Goal: Communication & Community: Share content

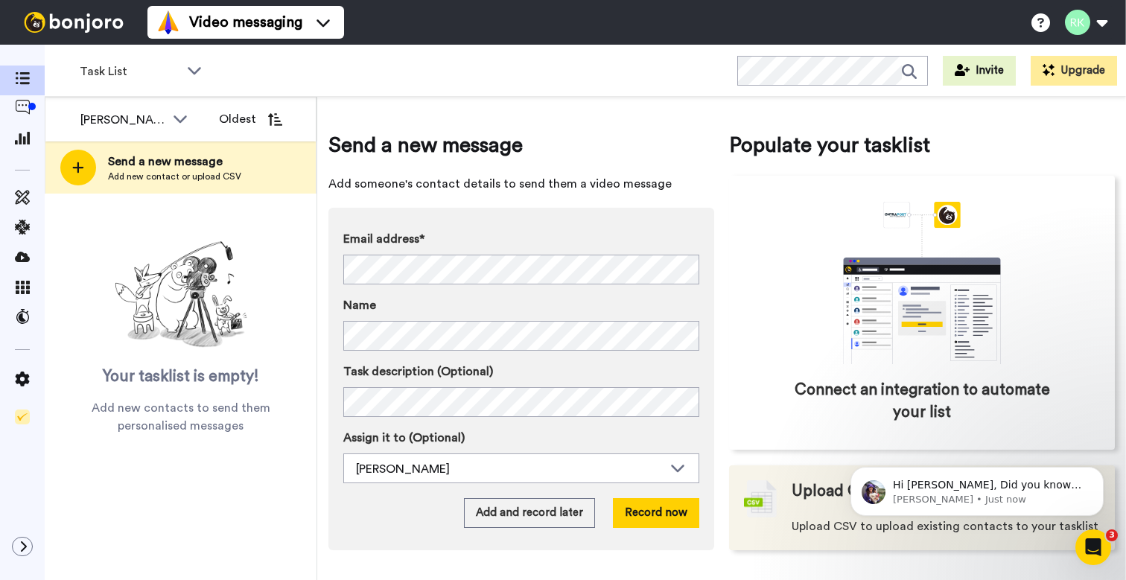
click at [822, 502] on div "Upload CSV Upload CSV to upload existing contacts to your tasklist" at bounding box center [944, 507] width 307 height 55
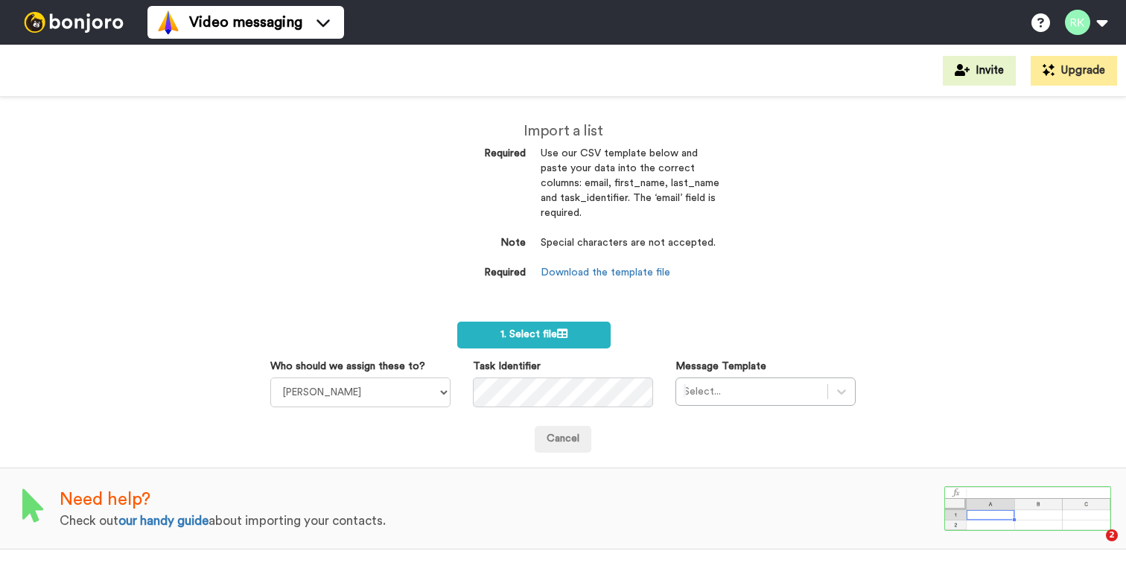
click at [567, 328] on icon at bounding box center [562, 333] width 10 height 10
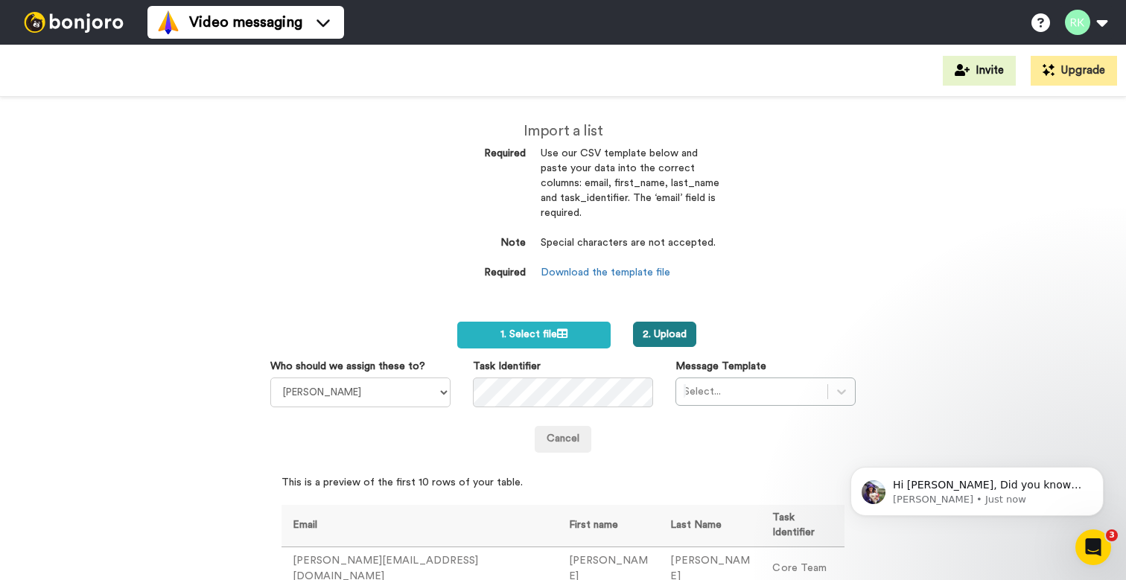
click at [675, 331] on button "2. Upload" at bounding box center [664, 334] width 63 height 25
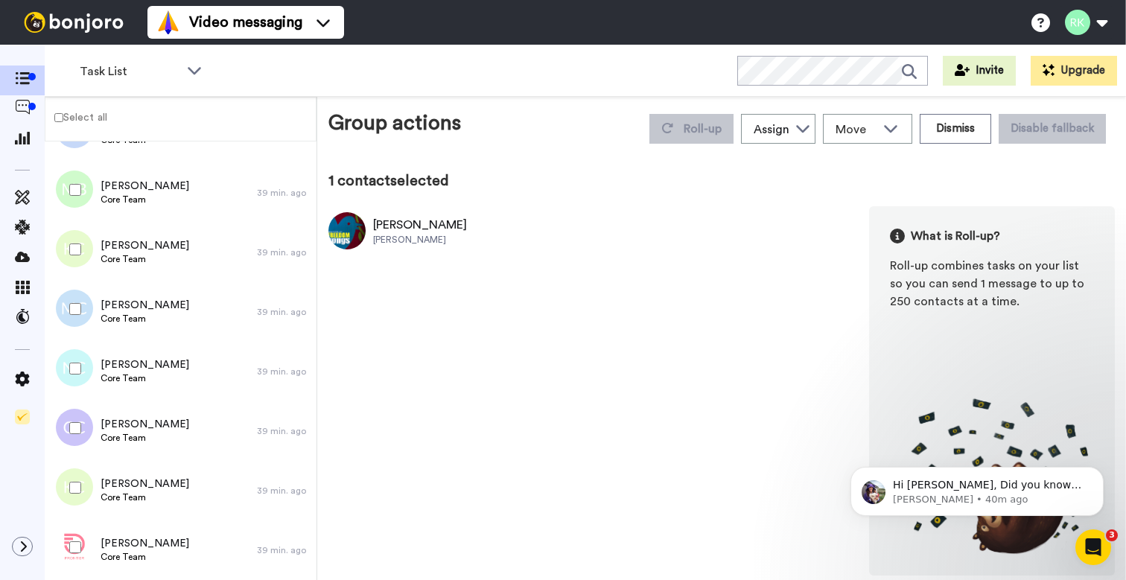
scroll to position [11130, 0]
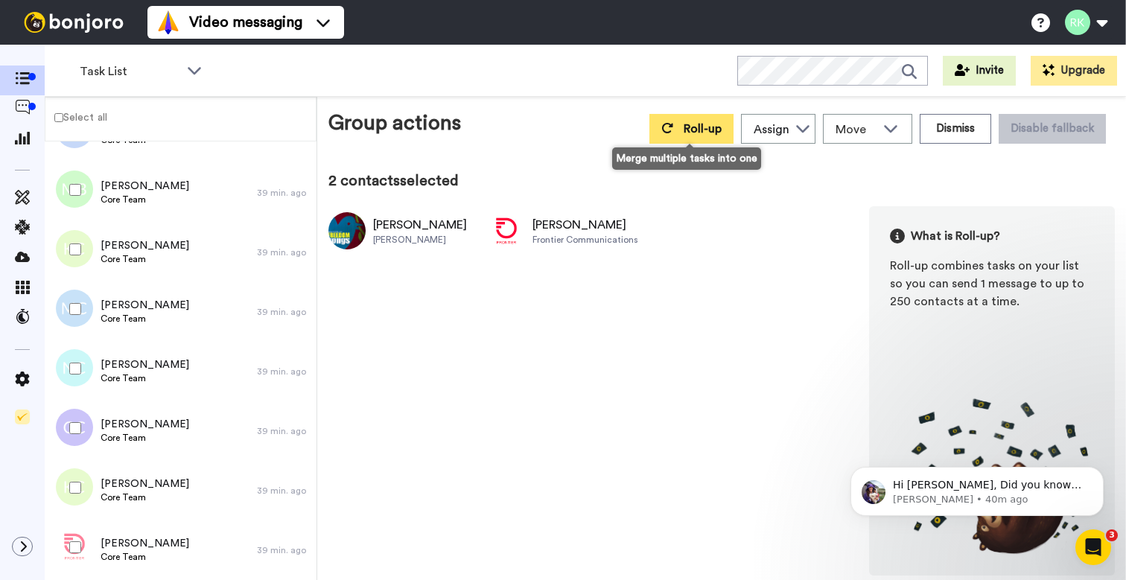
click at [672, 134] on button "Roll-up" at bounding box center [691, 129] width 84 height 30
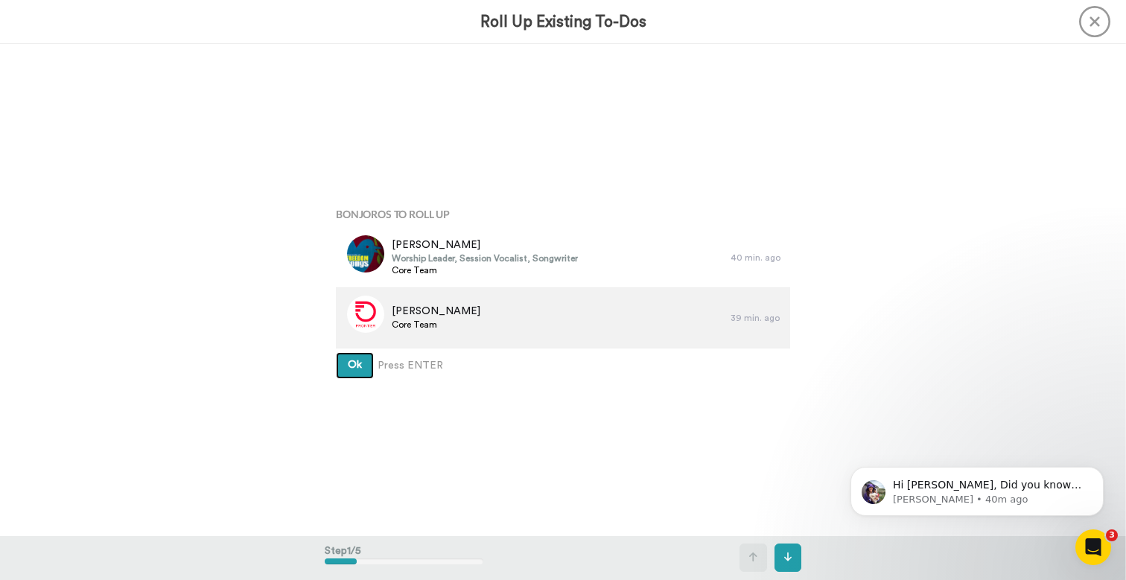
click at [354, 365] on button "Ok" at bounding box center [355, 365] width 38 height 27
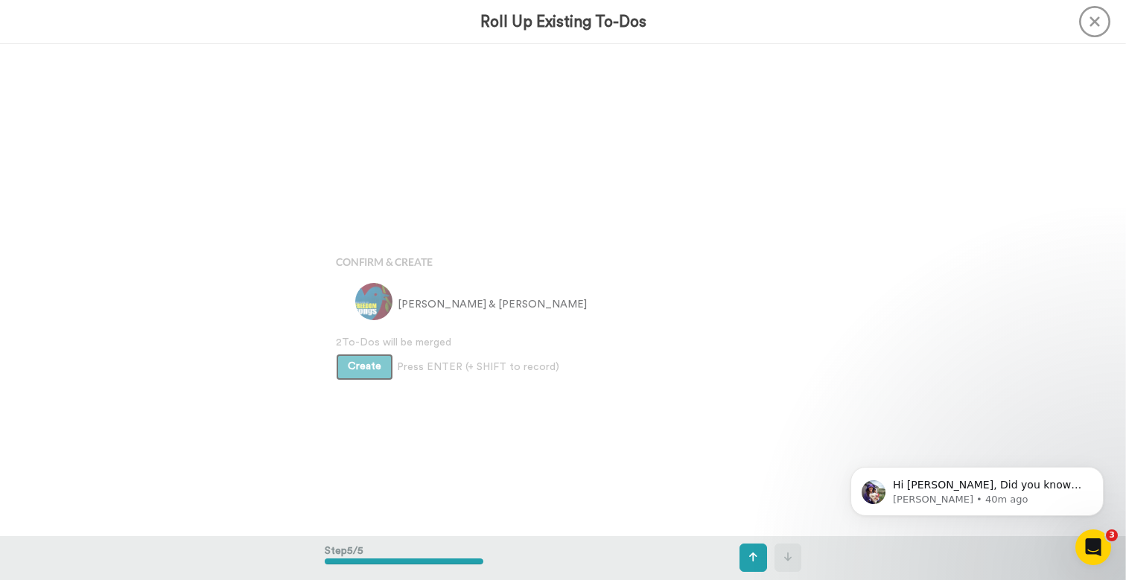
scroll to position [1966, 0]
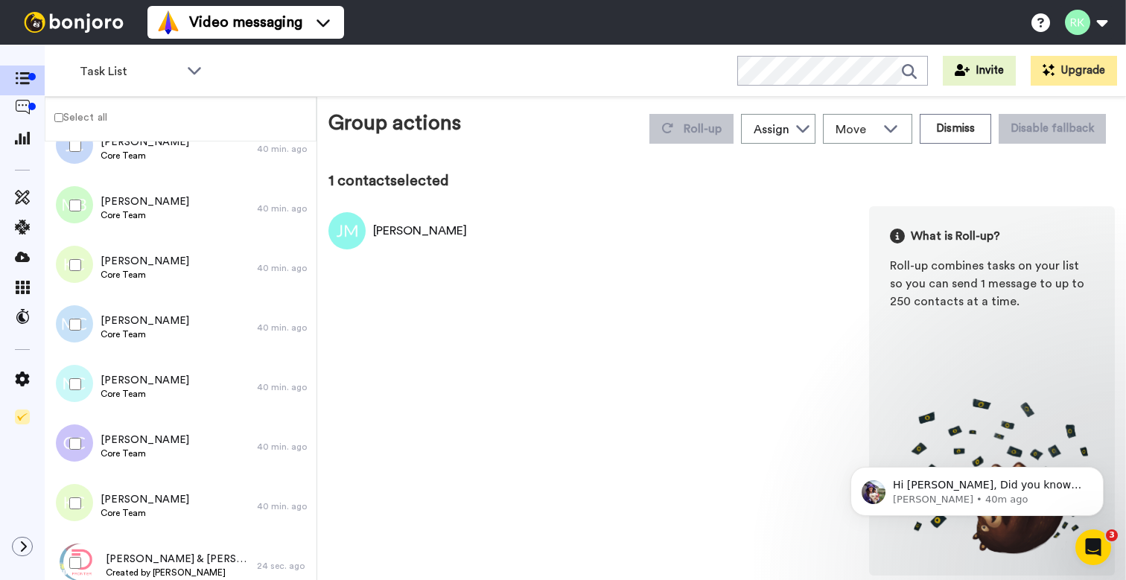
scroll to position [11070, 0]
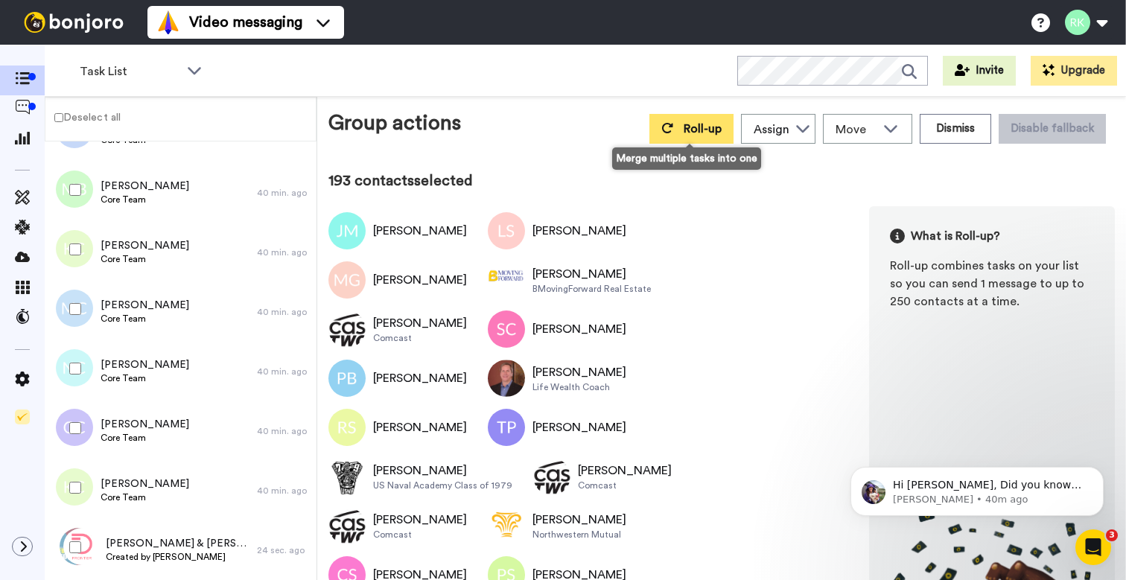
click at [683, 134] on span "Roll-up" at bounding box center [702, 129] width 38 height 12
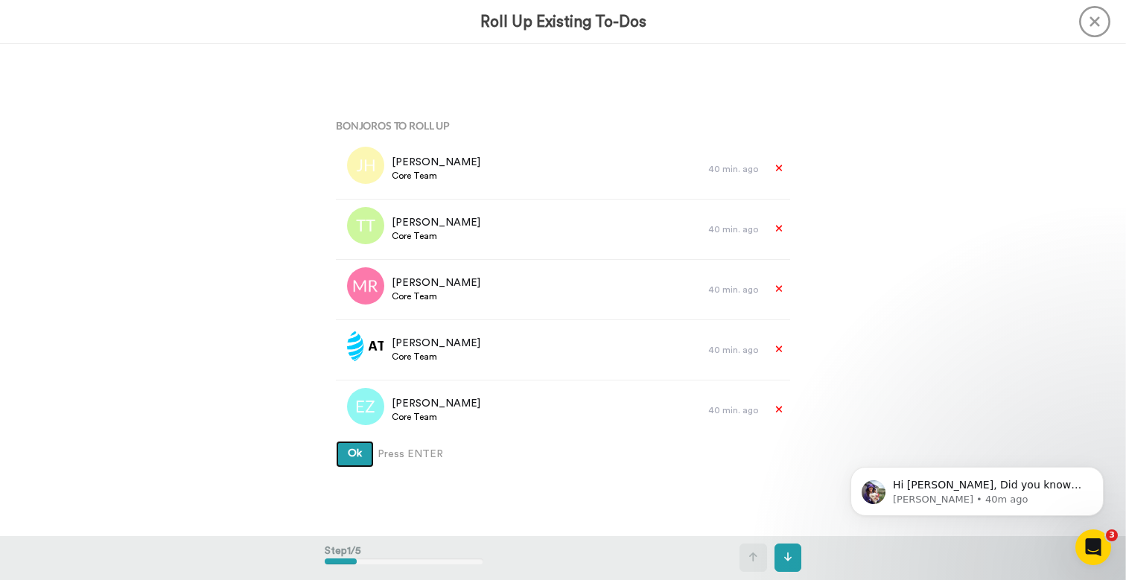
click at [354, 453] on button "Ok" at bounding box center [355, 454] width 38 height 27
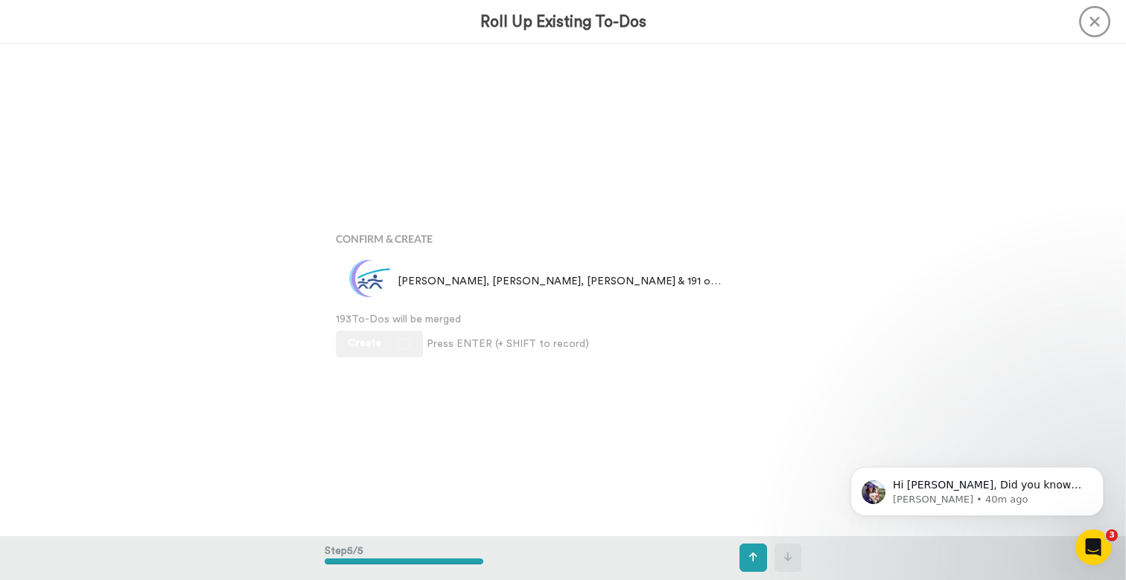
scroll to position [1966, 0]
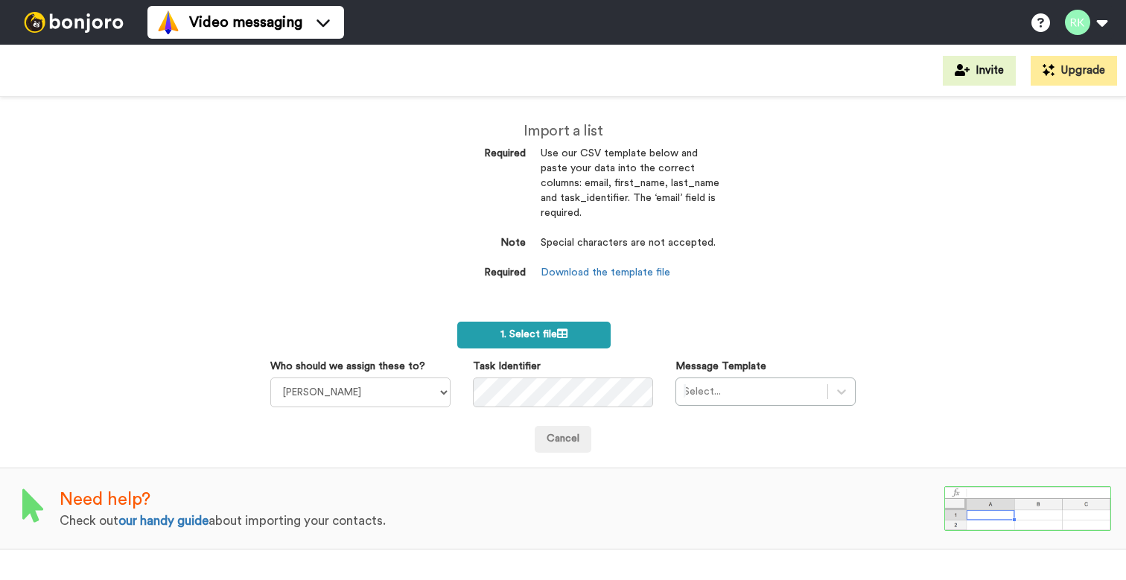
click at [558, 333] on span "1. Select file" at bounding box center [533, 334] width 67 height 10
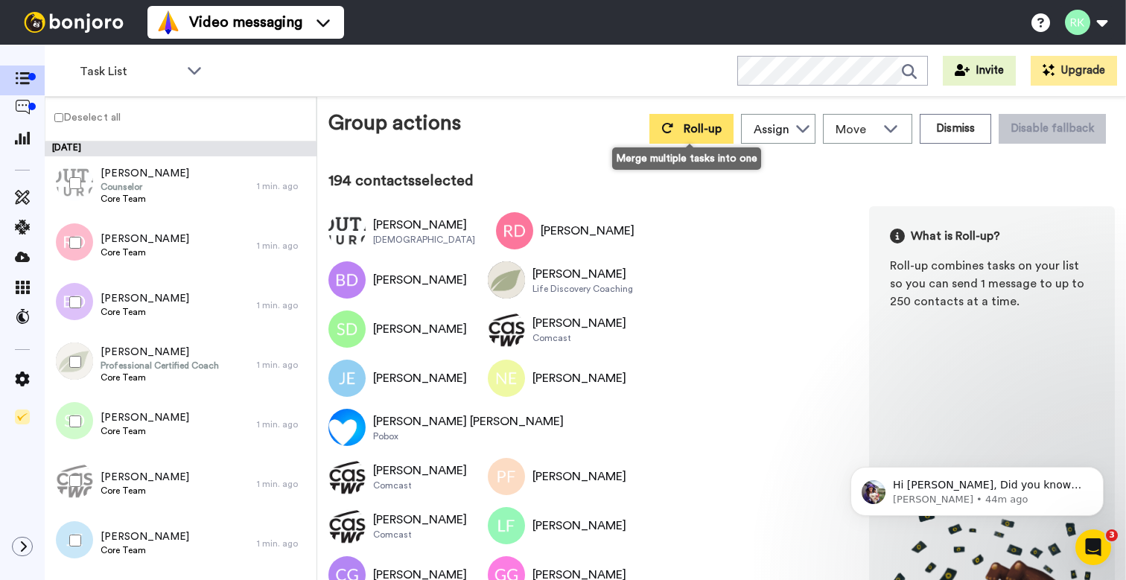
click at [687, 127] on span "Roll-up" at bounding box center [702, 129] width 38 height 12
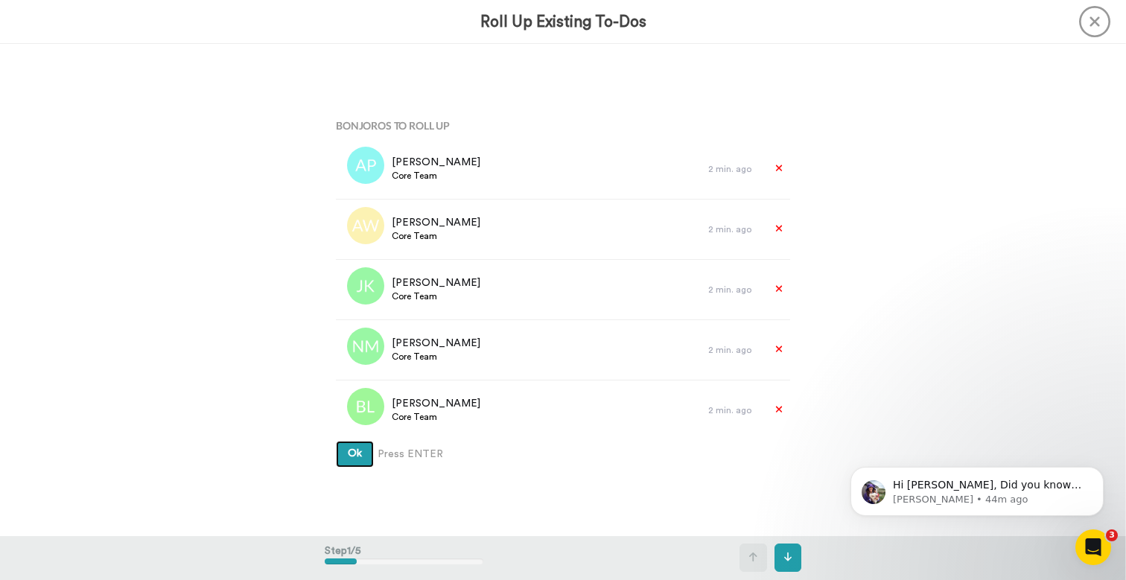
click at [354, 453] on button "Ok" at bounding box center [355, 454] width 38 height 27
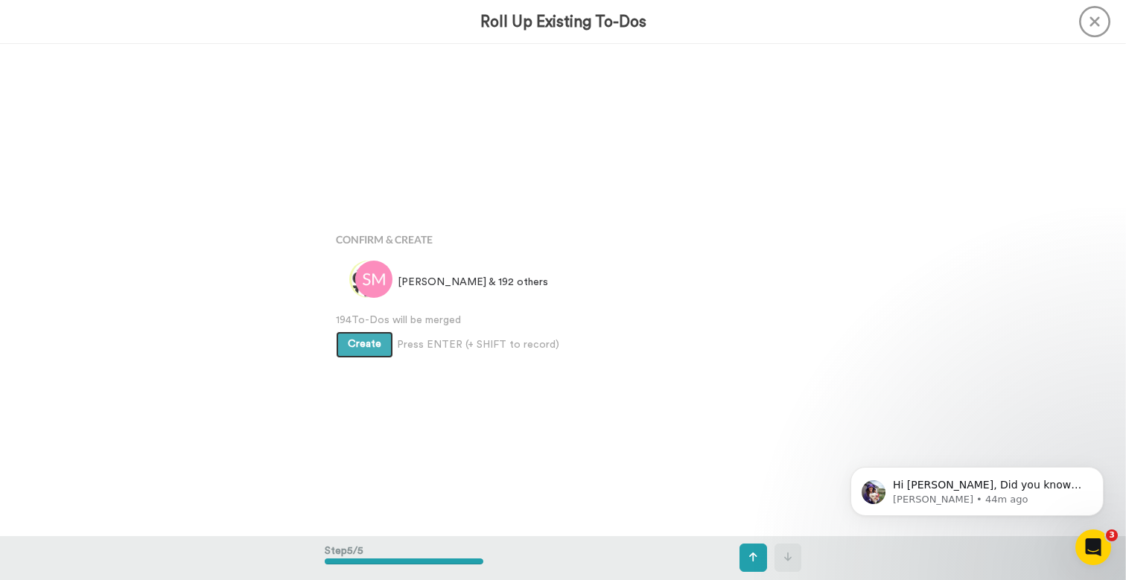
scroll to position [1966, 0]
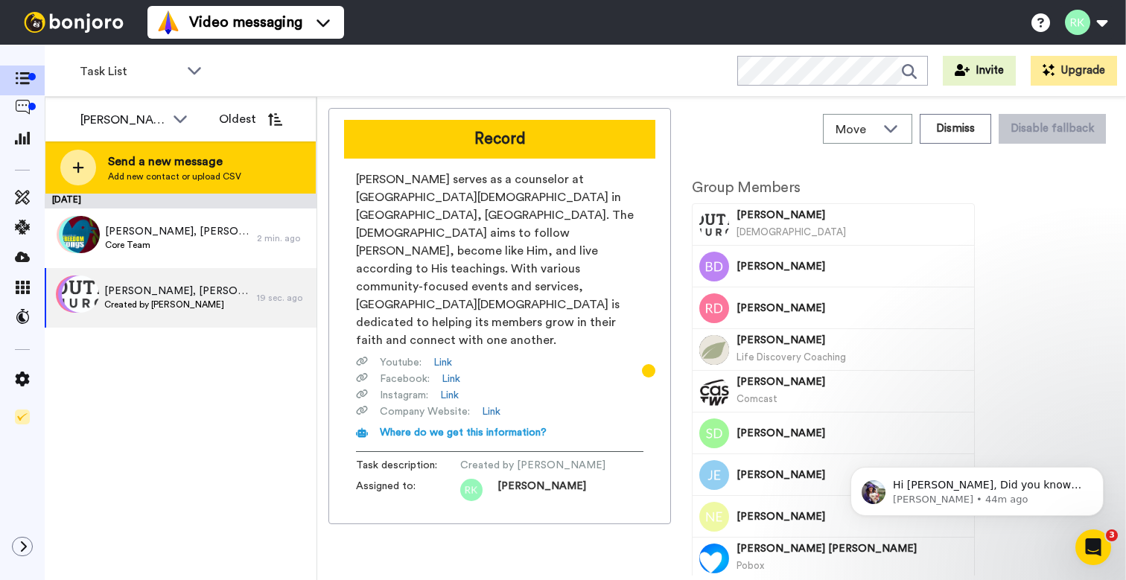
click at [169, 161] on span "Send a new message" at bounding box center [174, 162] width 133 height 18
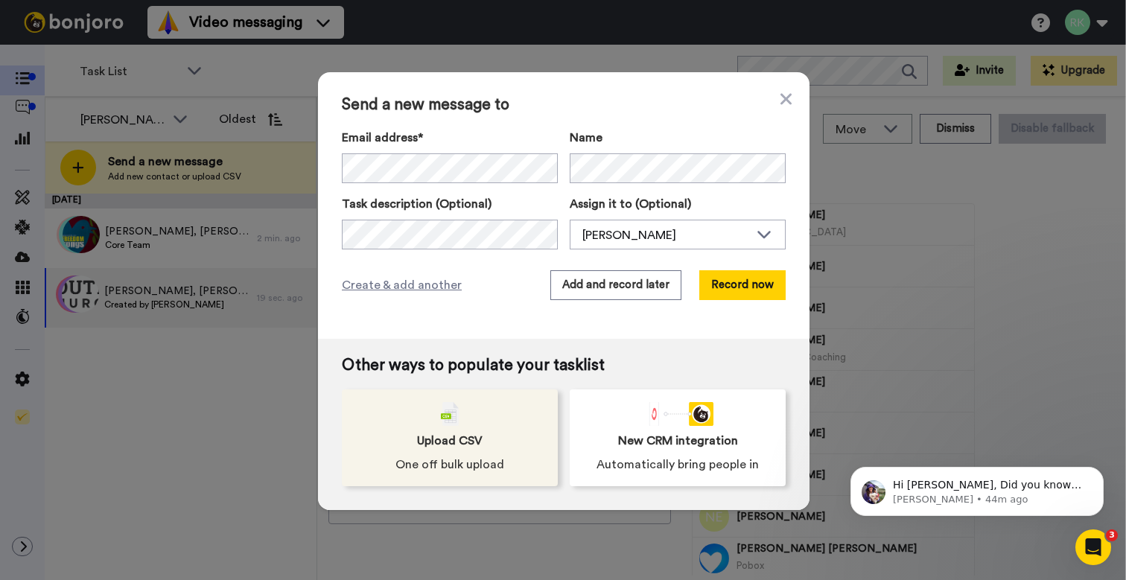
click at [435, 444] on span "Upload CSV" at bounding box center [450, 441] width 66 height 18
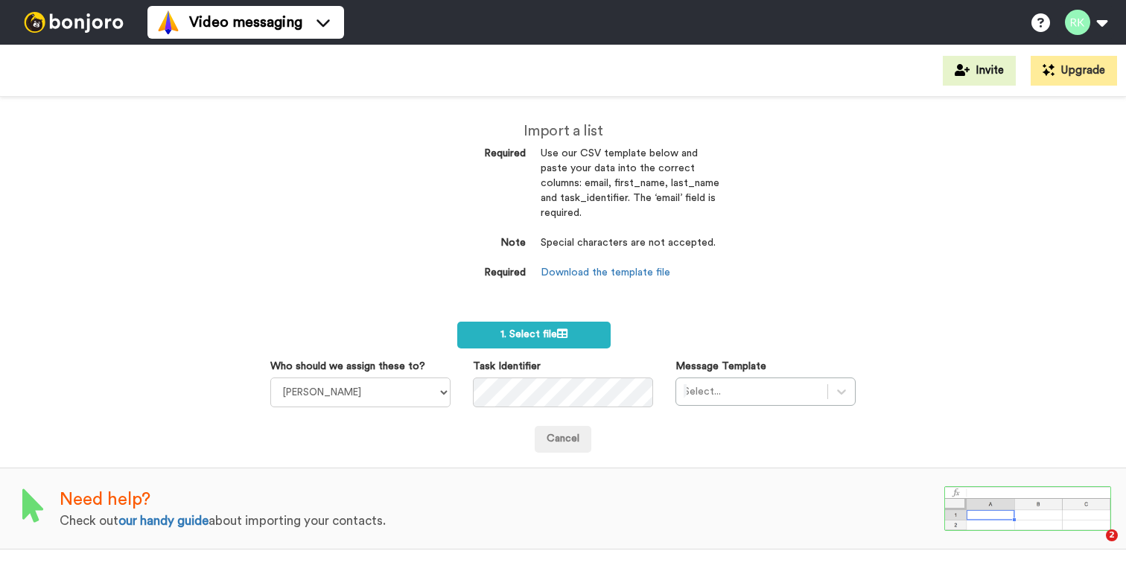
click at [542, 336] on label "1. Select file" at bounding box center [533, 335] width 153 height 27
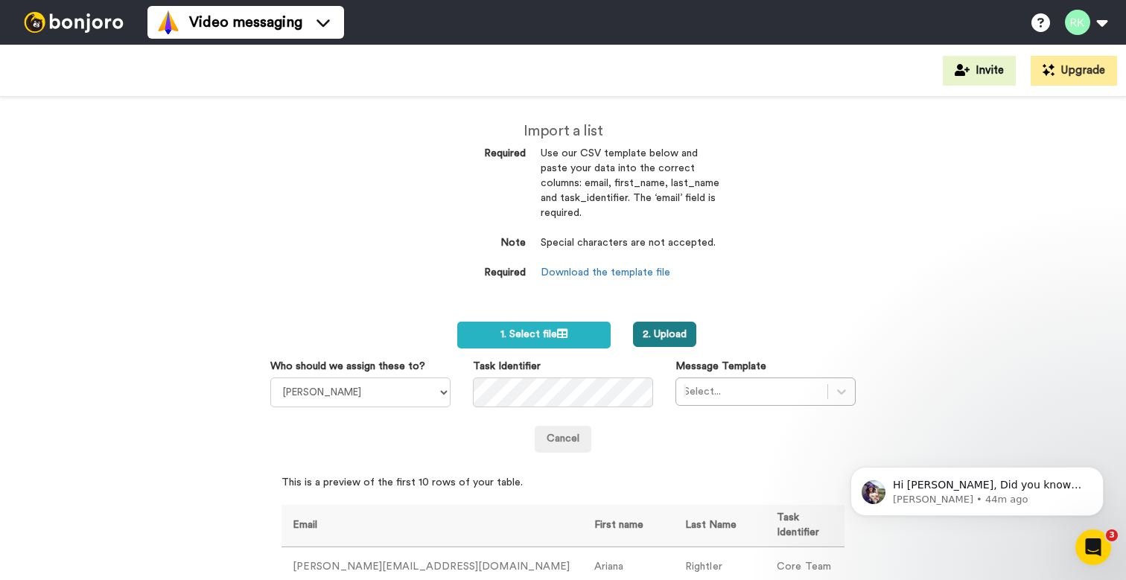
click at [659, 330] on button "2. Upload" at bounding box center [664, 334] width 63 height 25
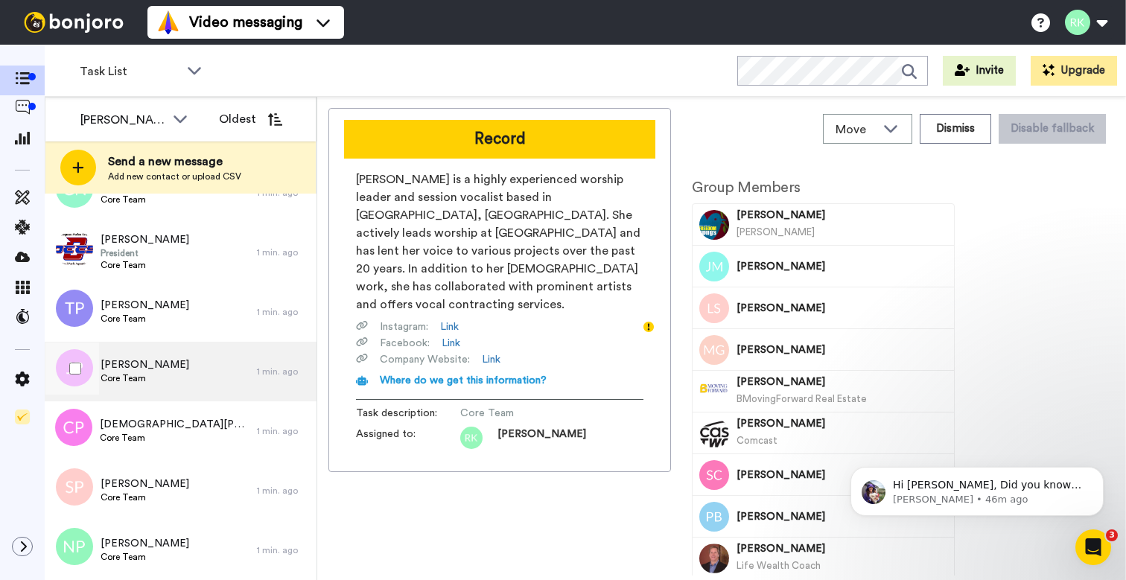
scroll to position [11301, 0]
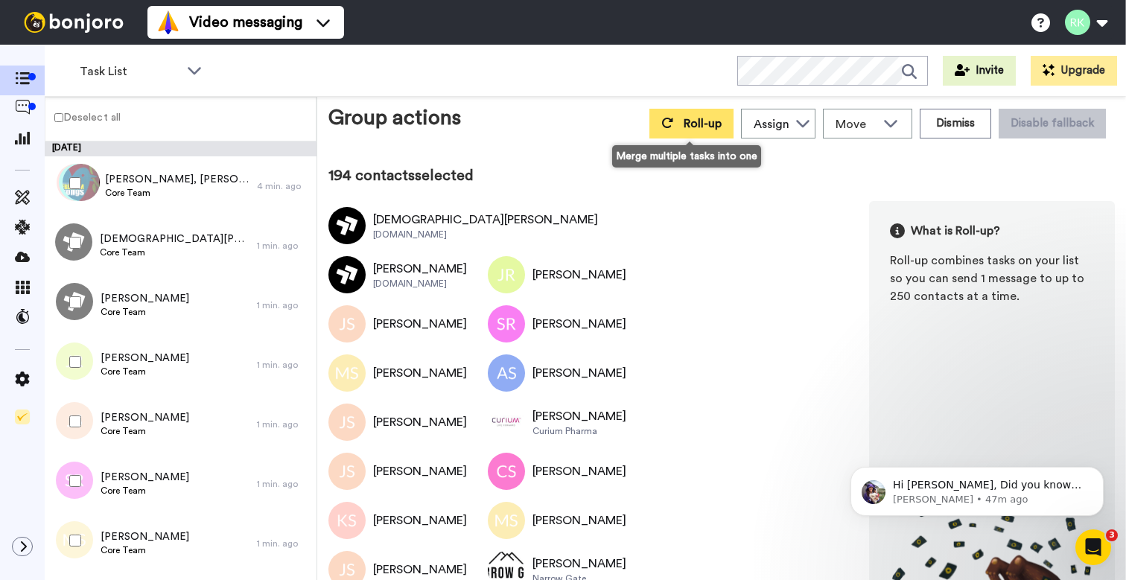
click at [689, 133] on button "Roll-up" at bounding box center [691, 124] width 84 height 30
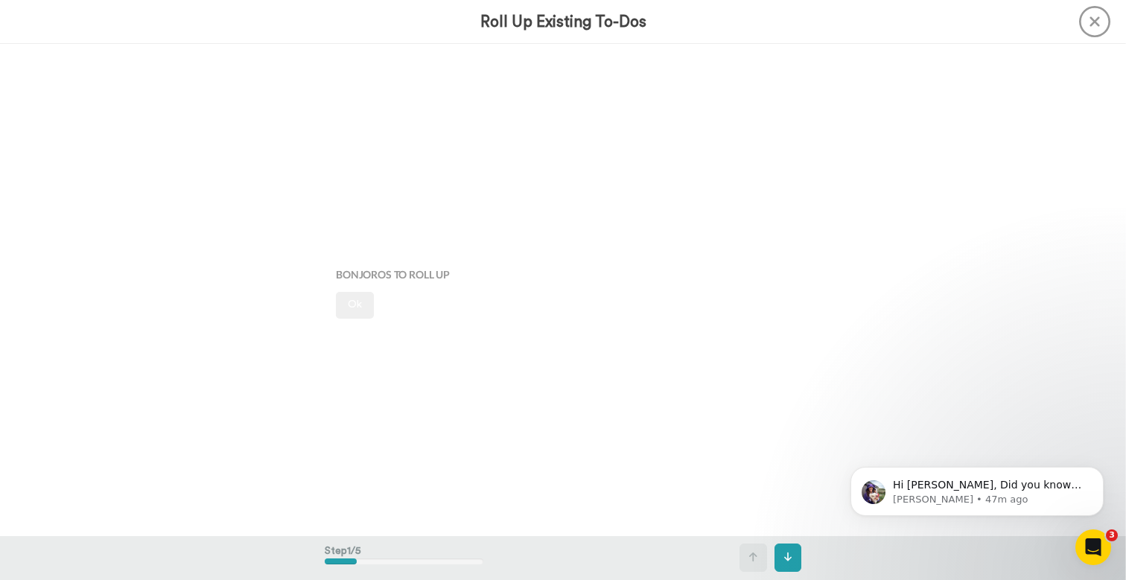
scroll to position [2, 0]
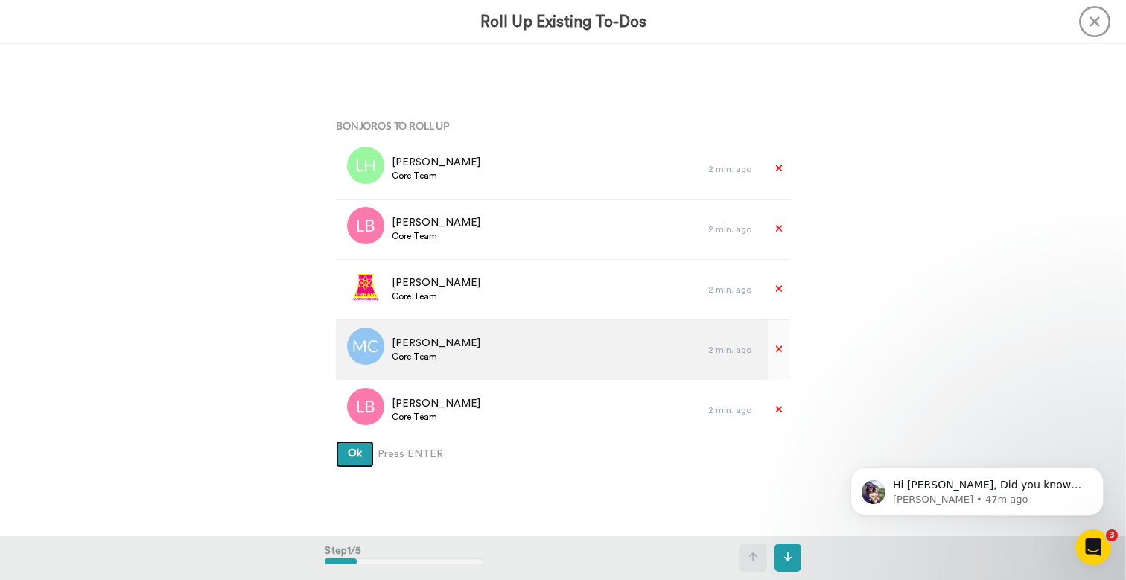
click at [354, 453] on button "Ok" at bounding box center [355, 454] width 38 height 27
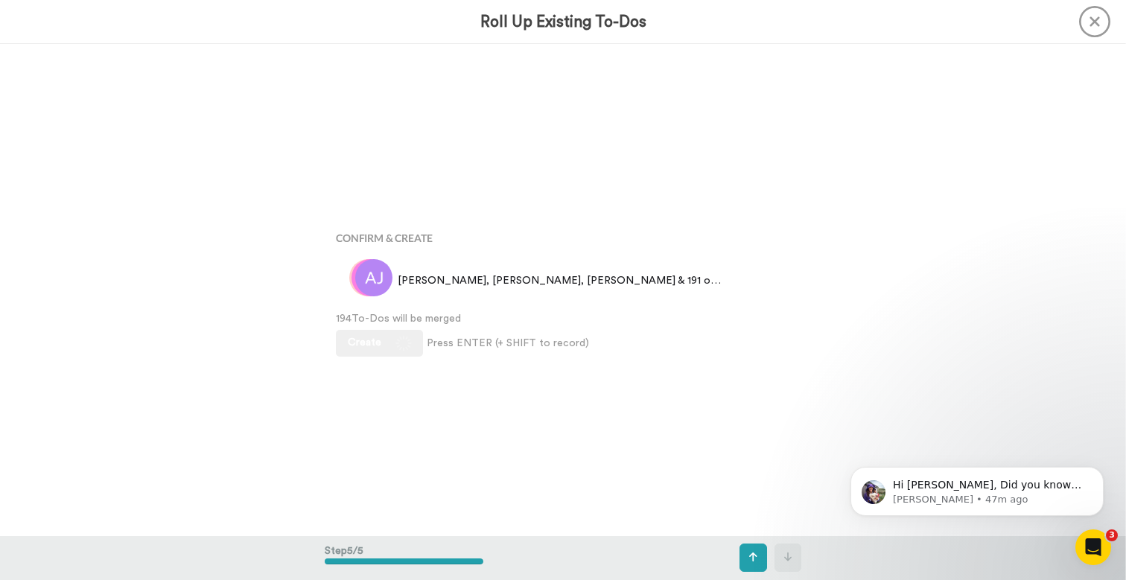
scroll to position [1966, 0]
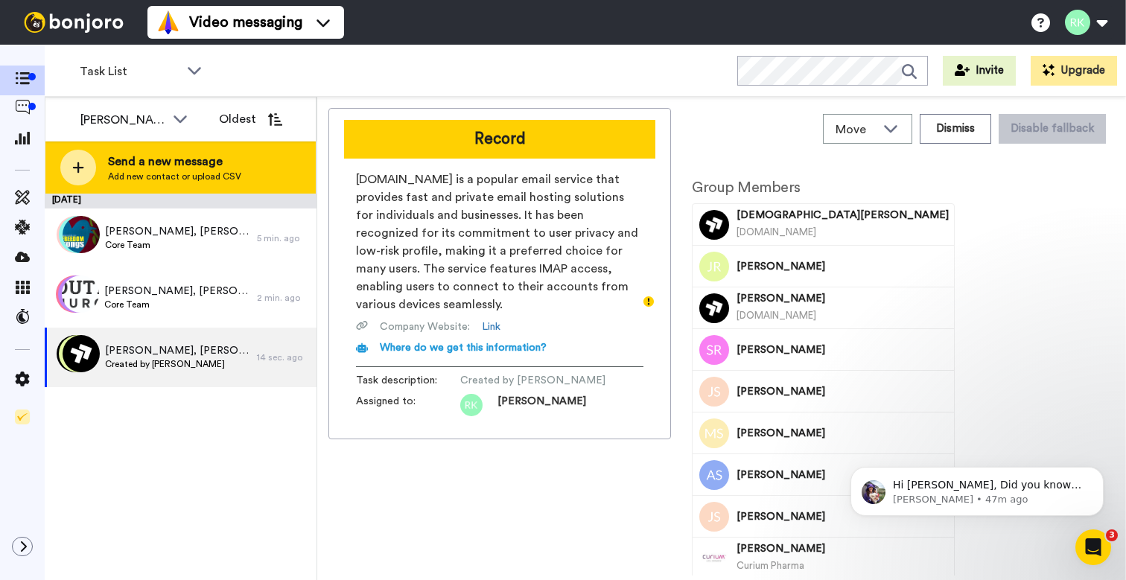
click at [170, 162] on span "Send a new message" at bounding box center [174, 162] width 133 height 18
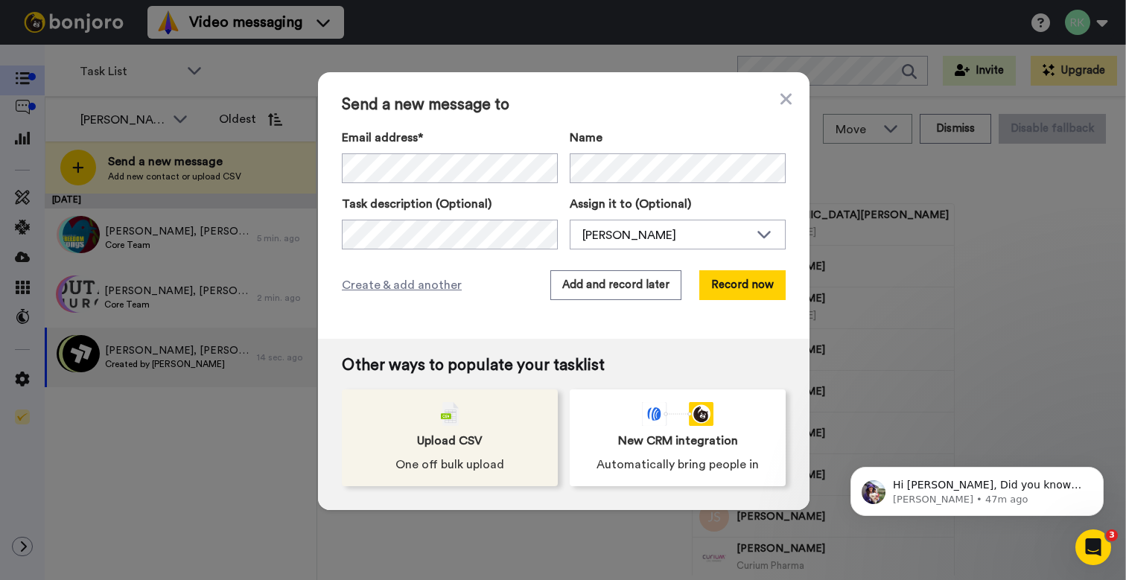
click at [412, 401] on div "Upload CSV One off bulk upload" at bounding box center [450, 437] width 216 height 97
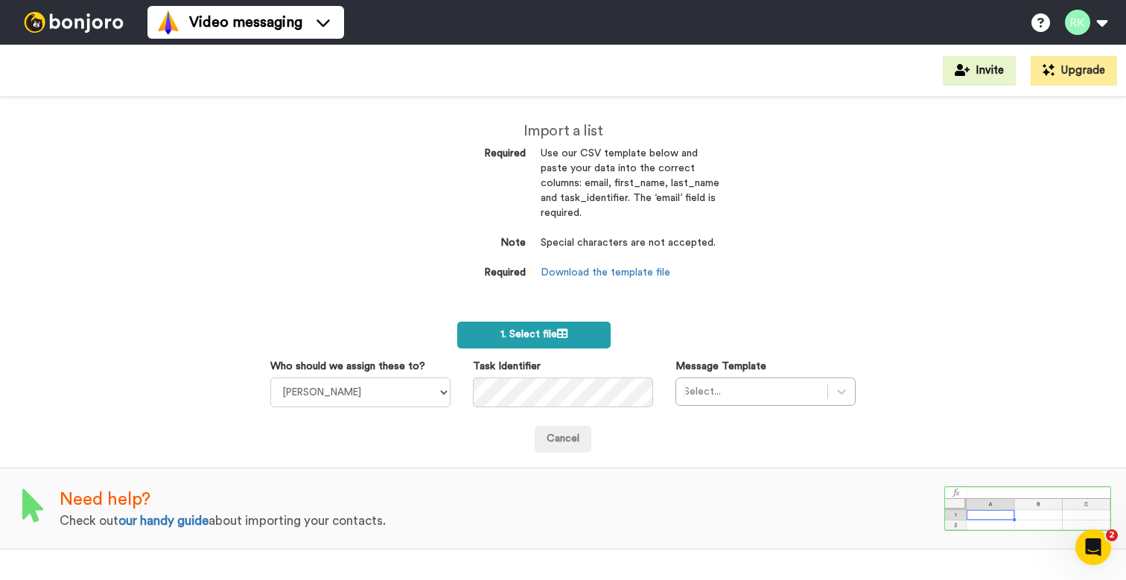
click at [553, 334] on span "1. Select file" at bounding box center [533, 334] width 67 height 10
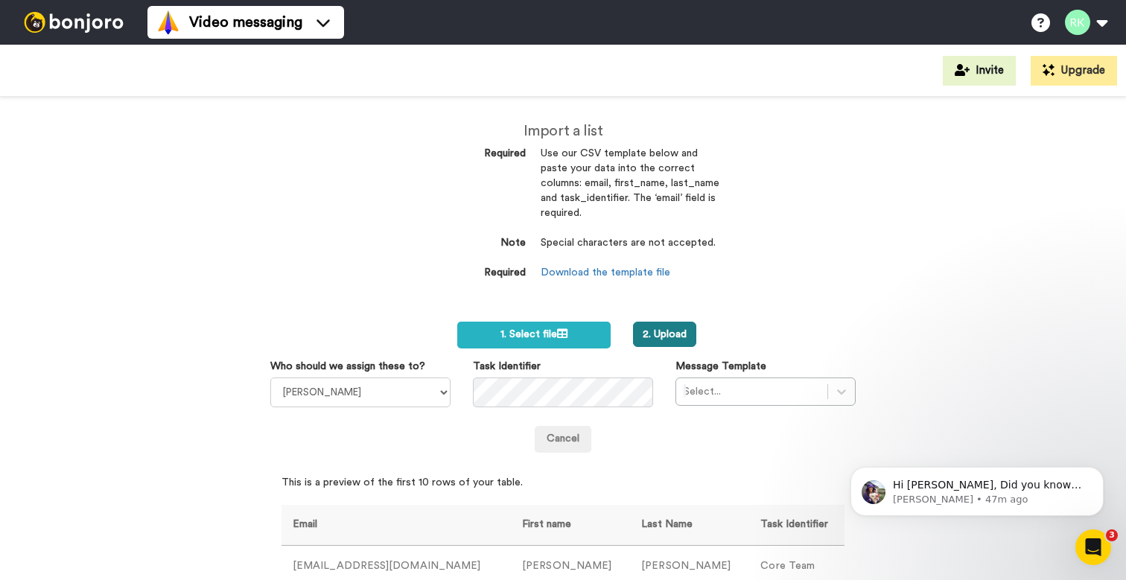
click at [668, 328] on button "2. Upload" at bounding box center [664, 334] width 63 height 25
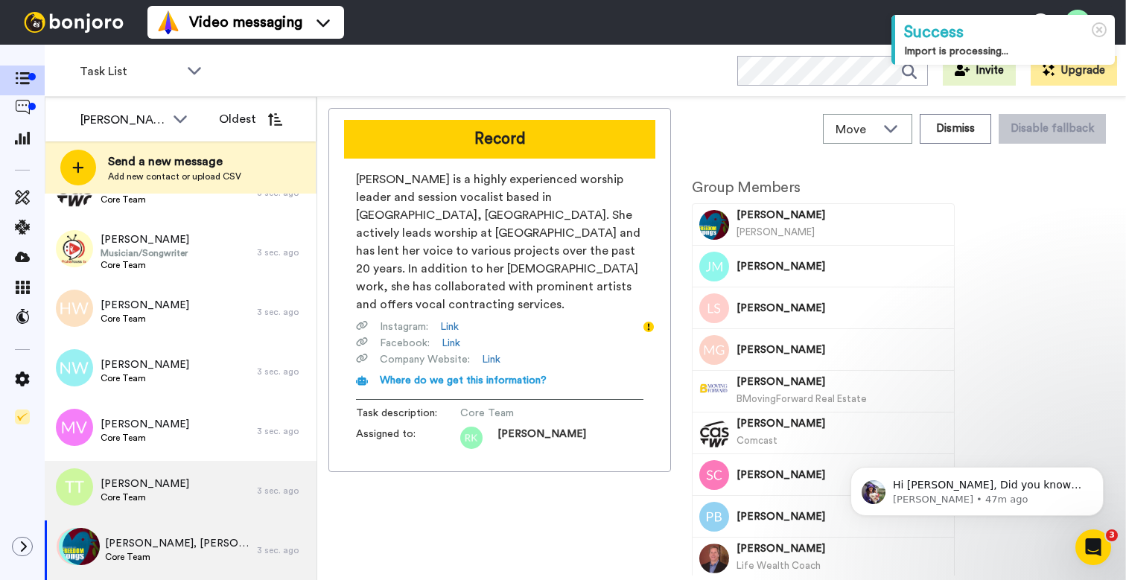
scroll to position [3976, 0]
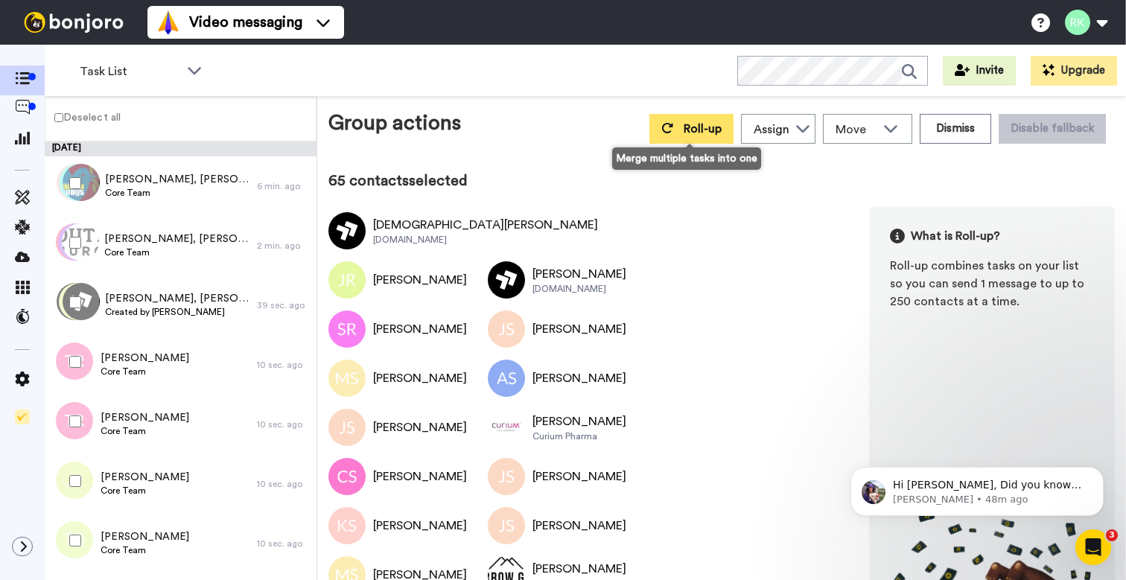
click at [689, 131] on span "Roll-up" at bounding box center [702, 129] width 38 height 12
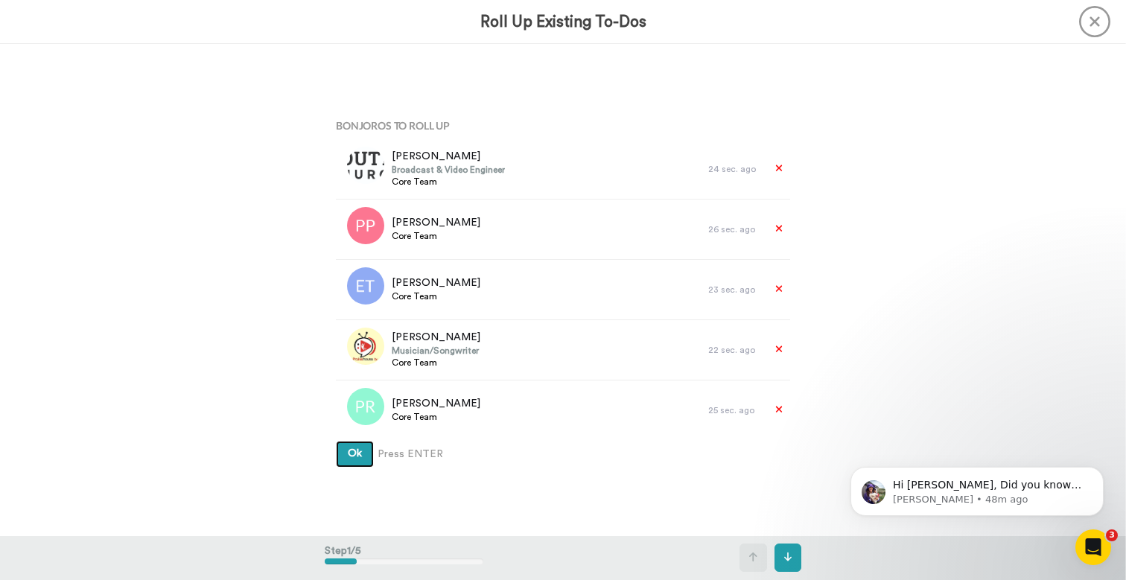
click at [359, 457] on span "Ok" at bounding box center [355, 453] width 14 height 10
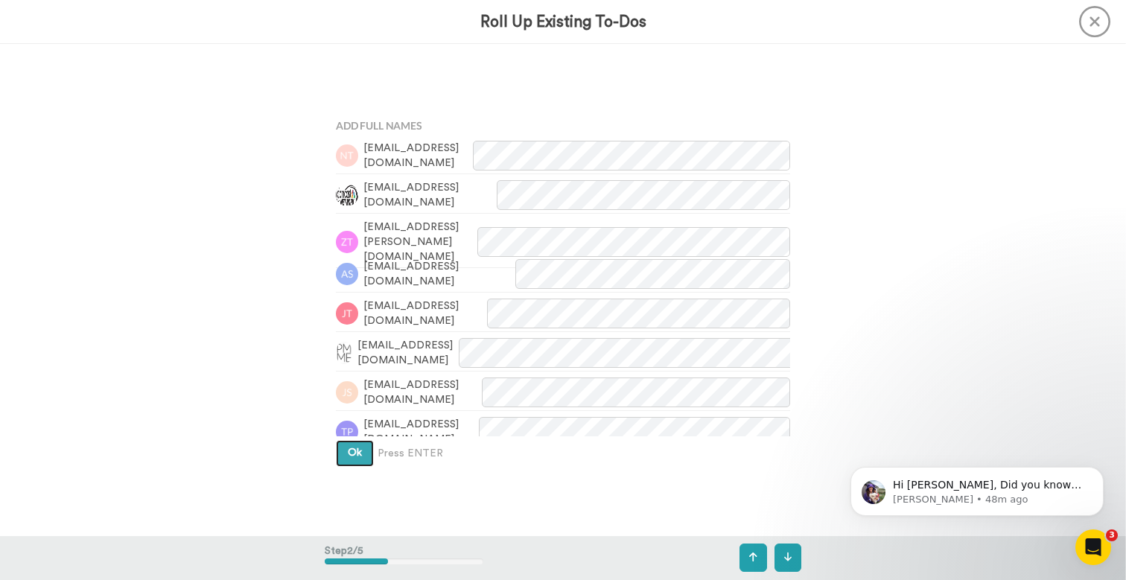
click at [359, 457] on span "Ok" at bounding box center [355, 452] width 14 height 10
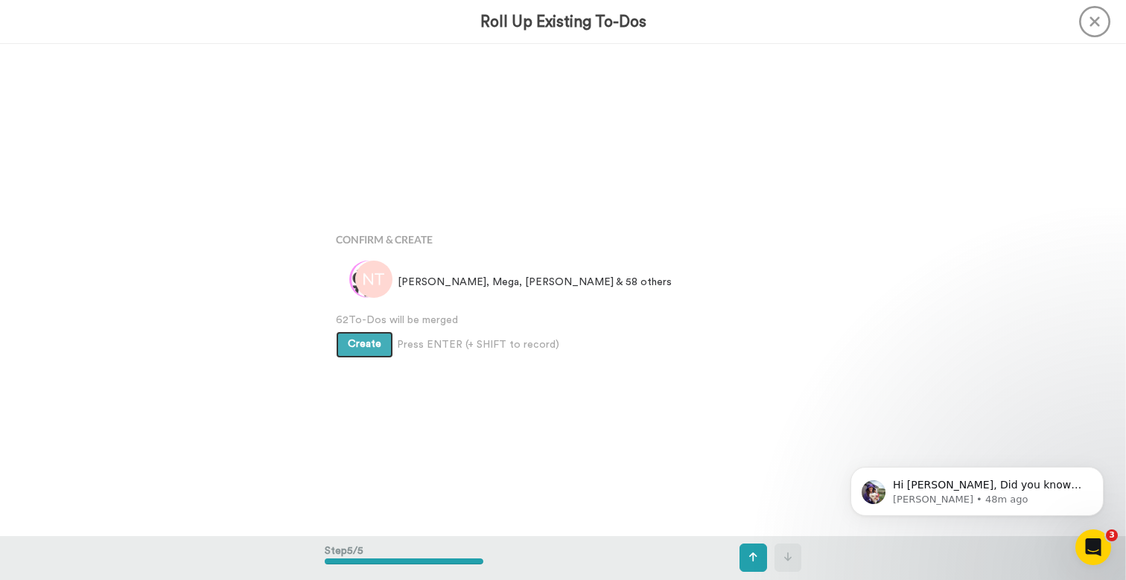
scroll to position [1966, 0]
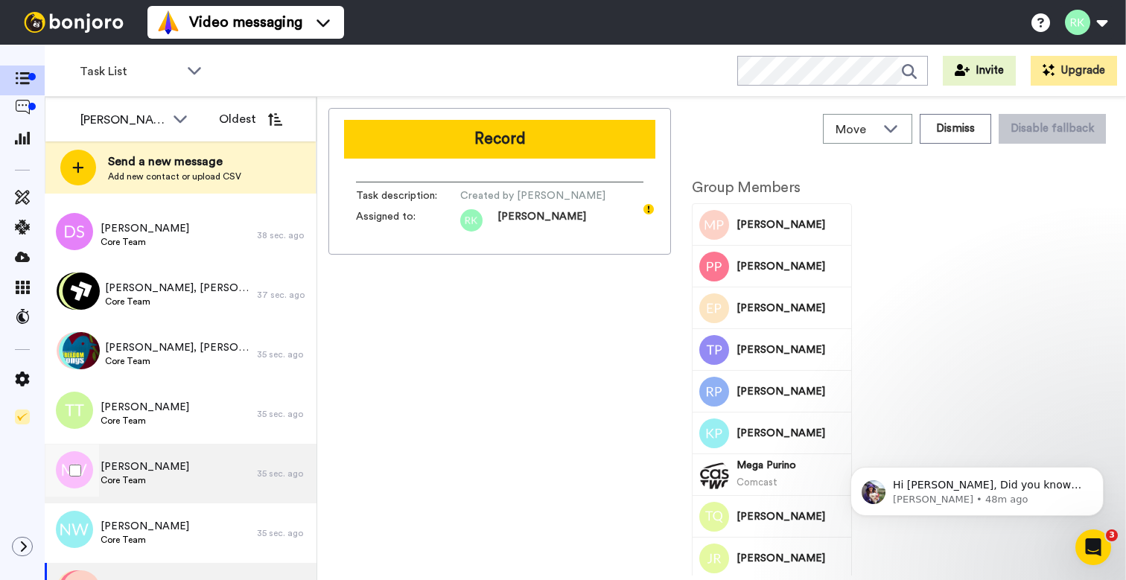
scroll to position [301, 0]
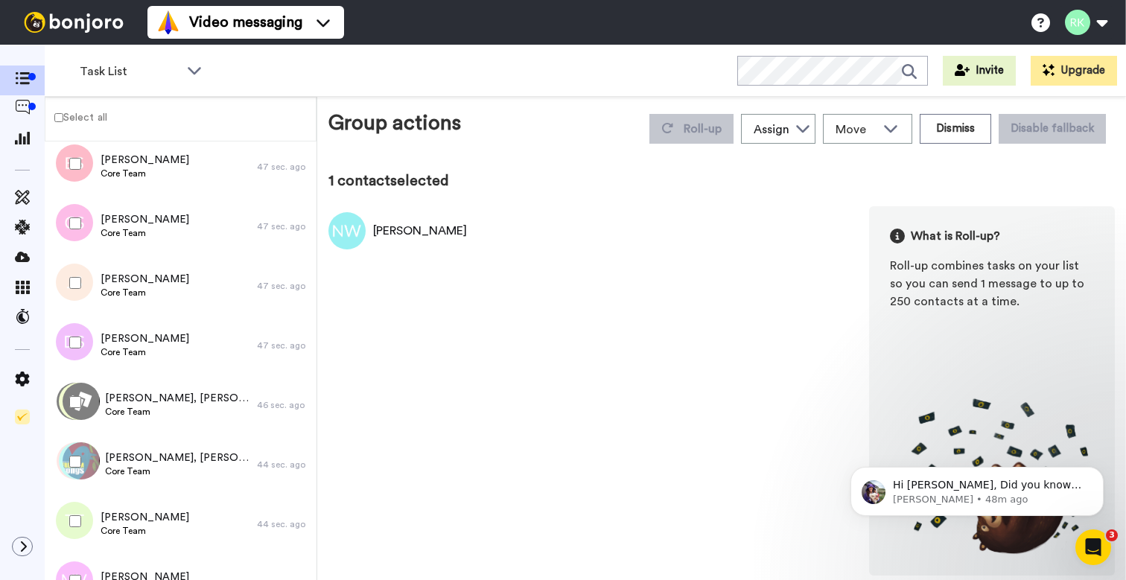
scroll to position [138, 0]
click at [422, 475] on div "Nicole Wakelam What is Roll-up? Roll-up combines tasks on your list so you can …" at bounding box center [721, 390] width 786 height 369
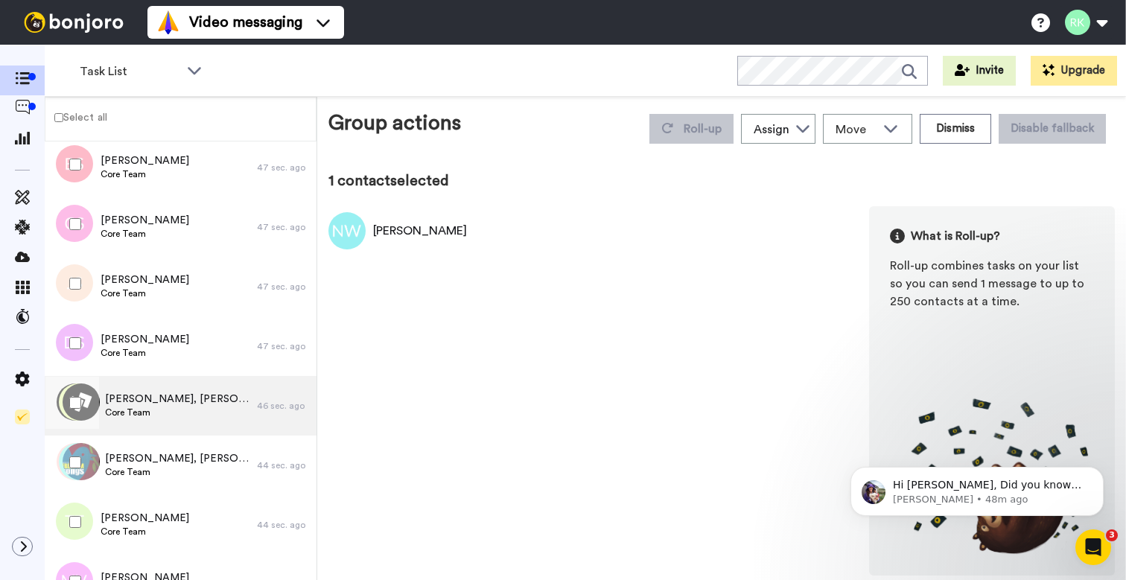
scroll to position [0, 0]
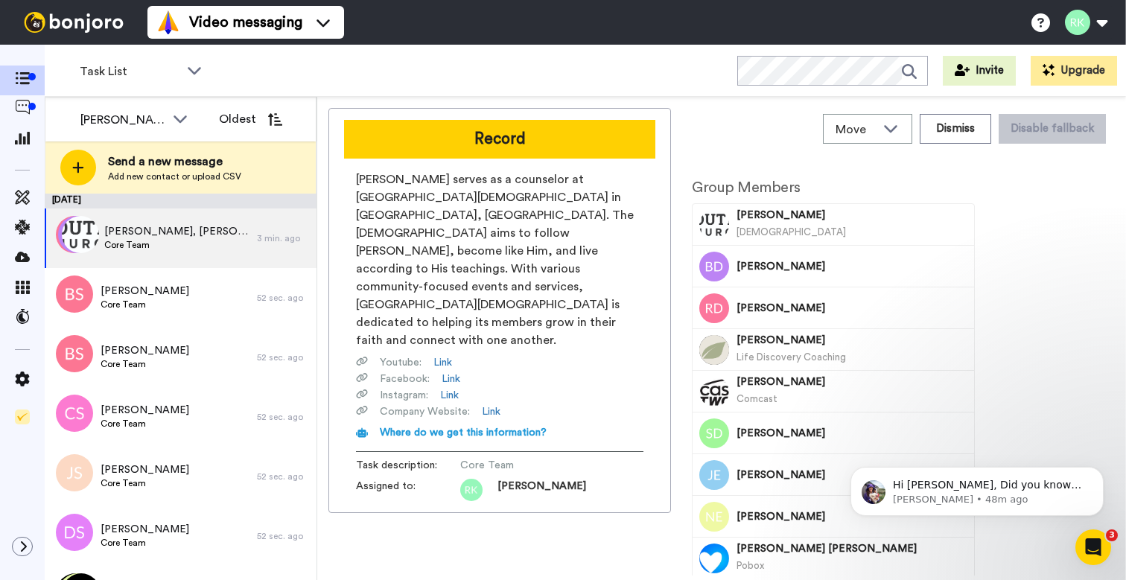
click at [349, 223] on div "Diana Cua serves as a counselor at Southall Church in Franklin, TN. The church …" at bounding box center [499, 335] width 311 height 331
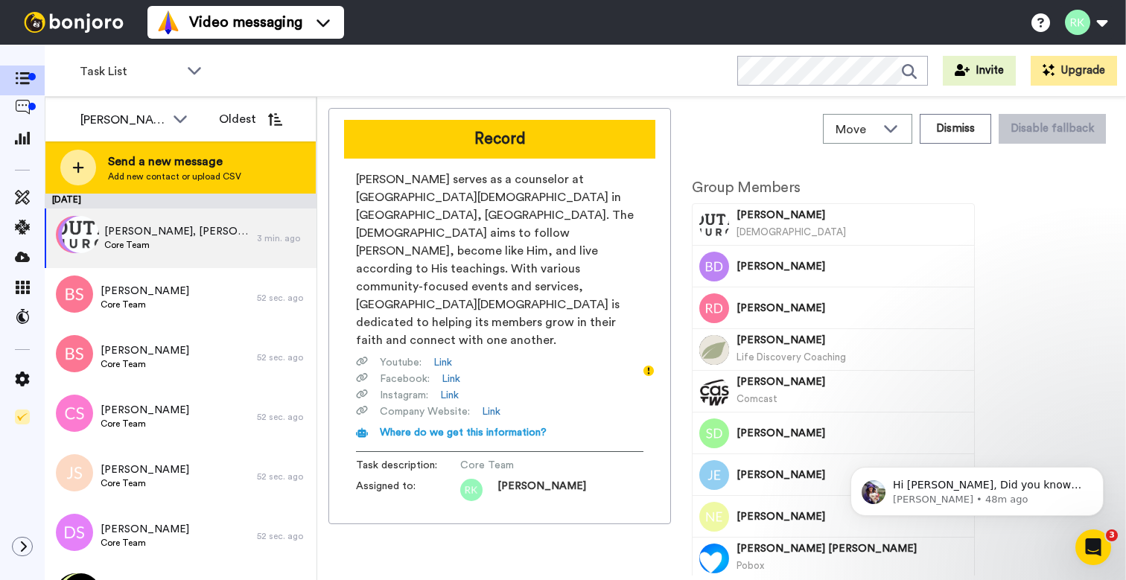
click at [170, 165] on span "Send a new message" at bounding box center [174, 162] width 133 height 18
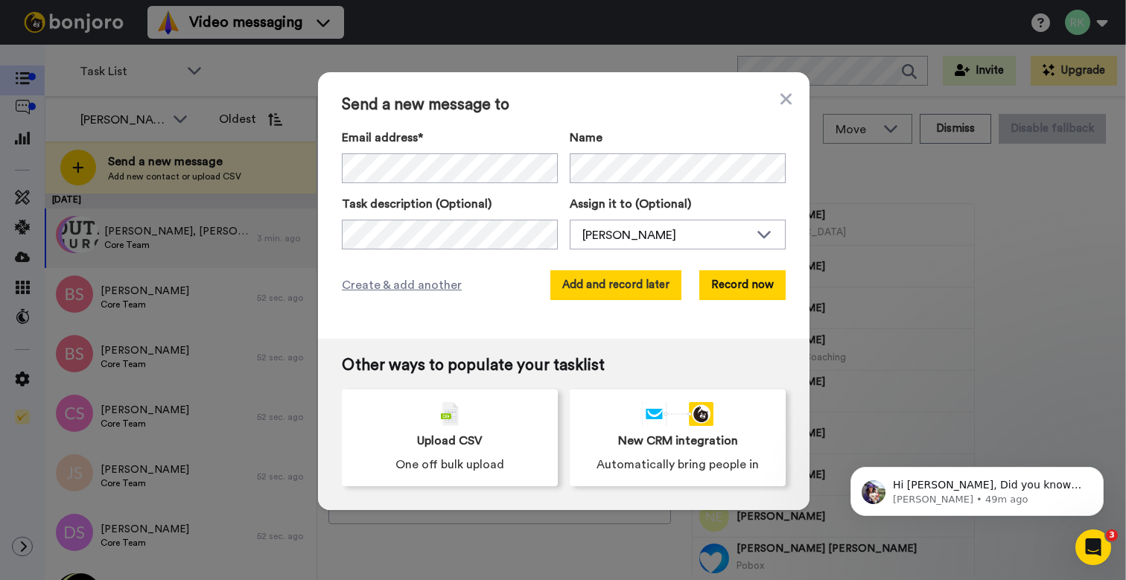
click at [616, 283] on button "Add and record later" at bounding box center [615, 285] width 131 height 30
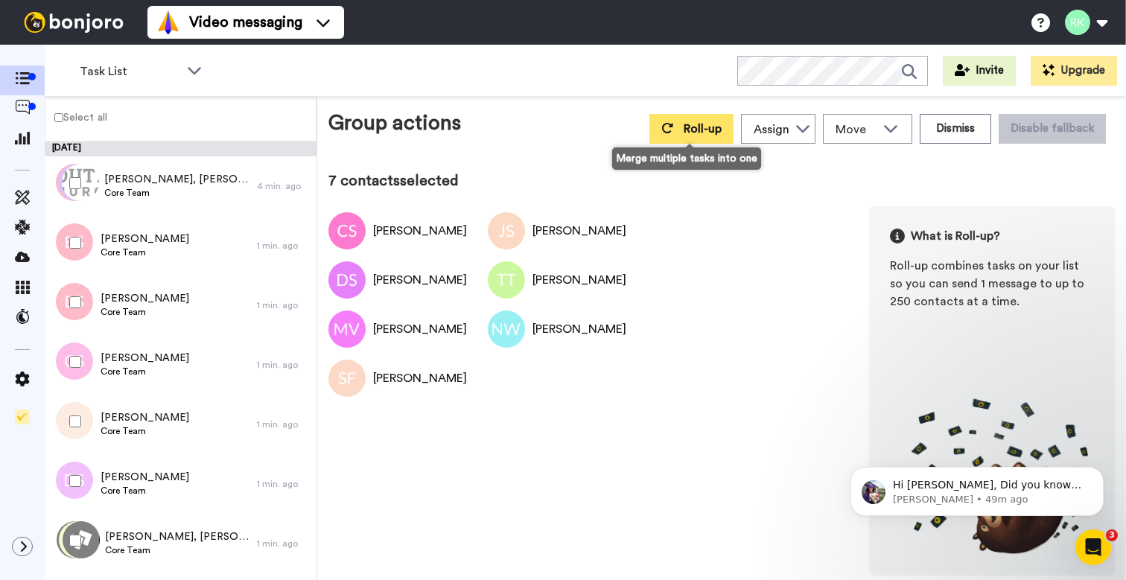
click at [686, 135] on span "Roll-up" at bounding box center [702, 129] width 38 height 12
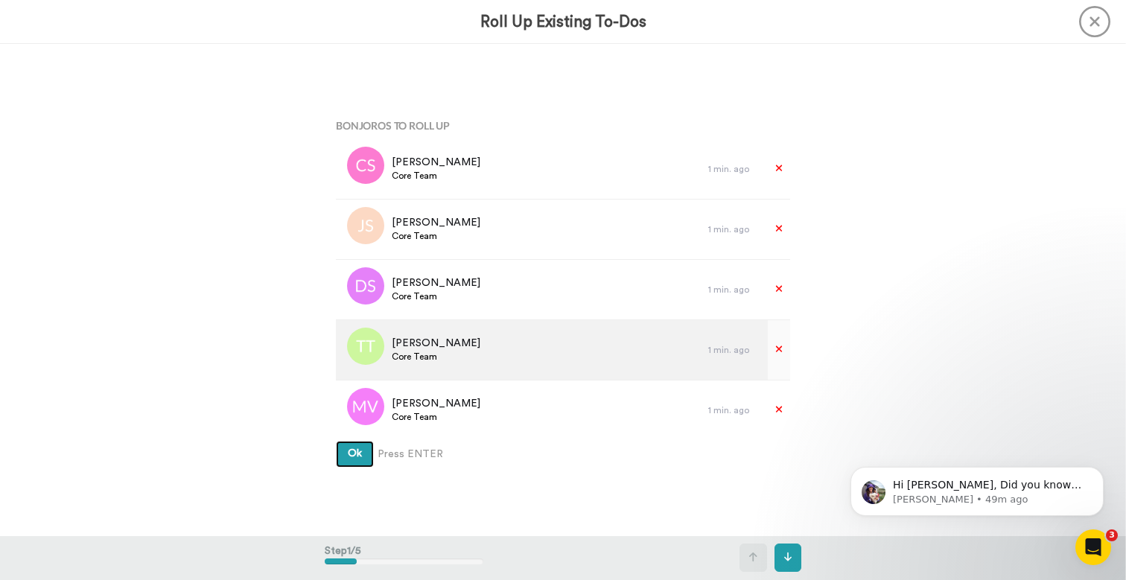
click at [354, 453] on button "Ok" at bounding box center [355, 454] width 38 height 27
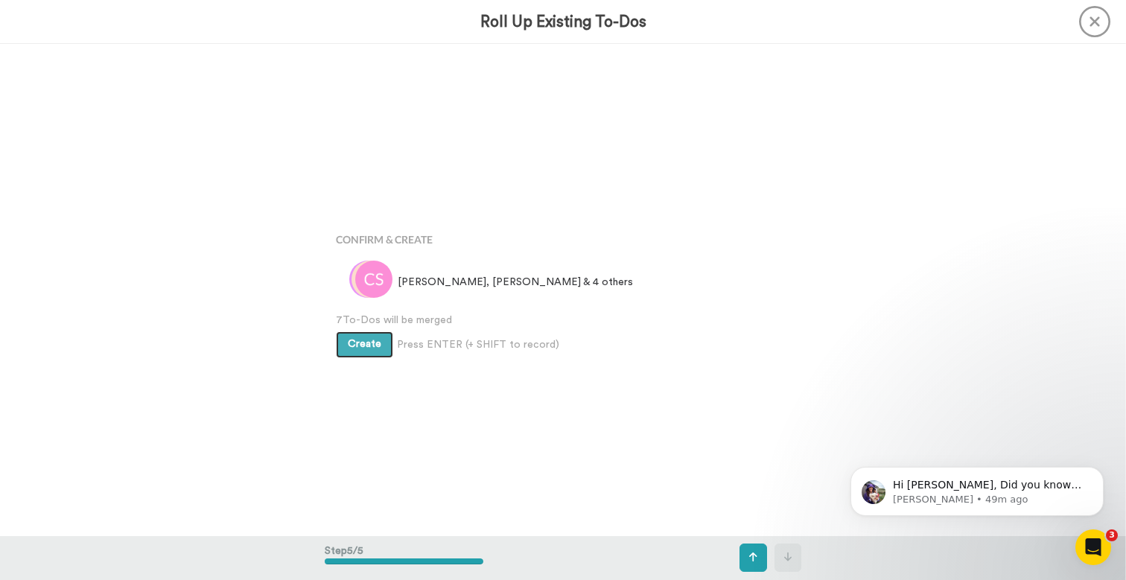
scroll to position [1966, 0]
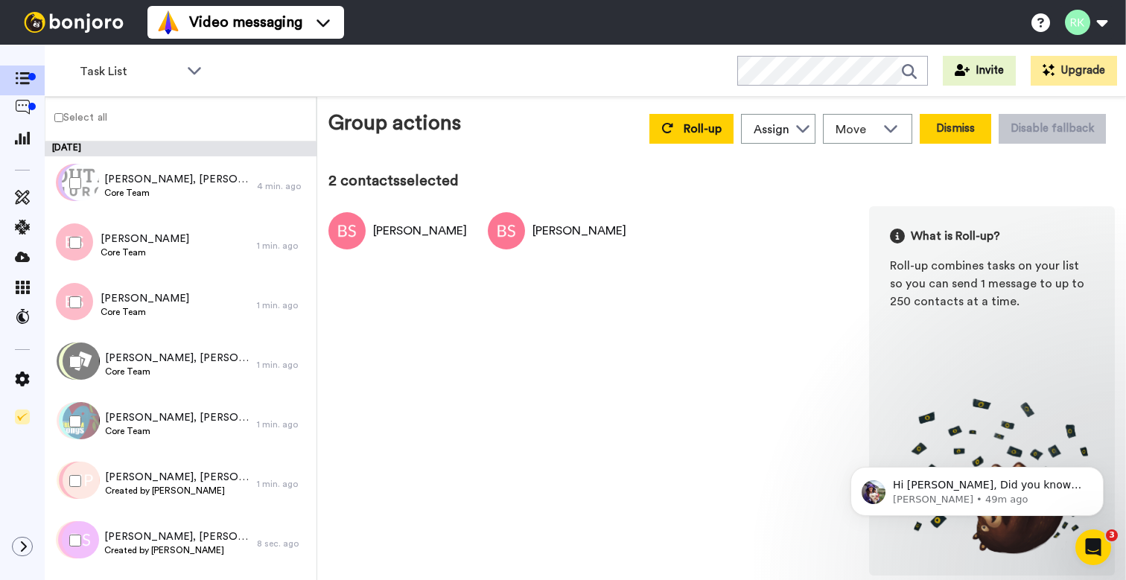
click at [942, 130] on button "Dismiss" at bounding box center [954, 129] width 71 height 30
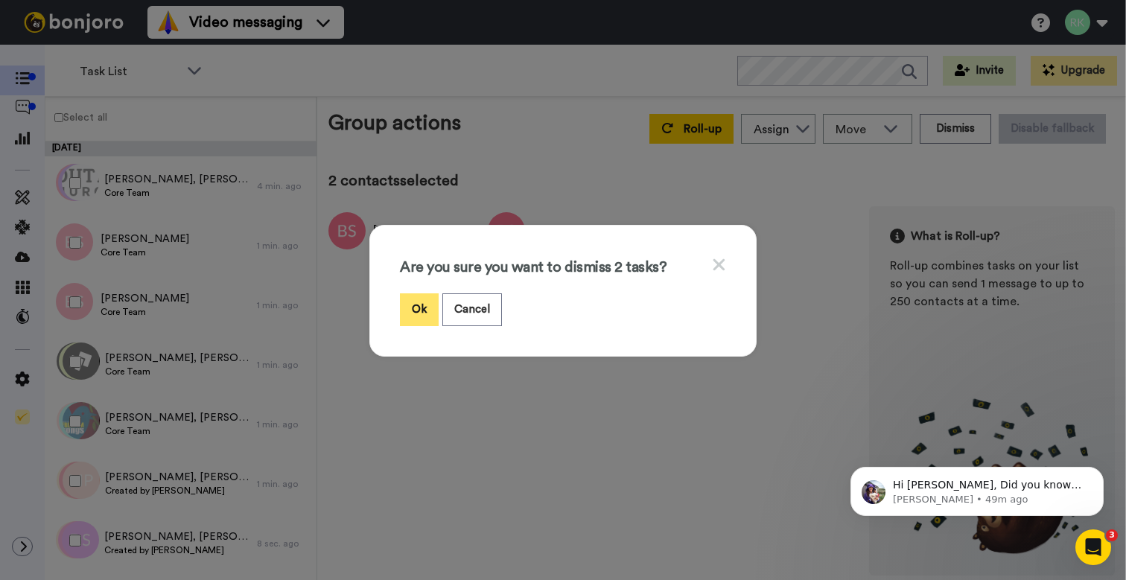
click at [427, 316] on button "Ok" at bounding box center [419, 309] width 39 height 32
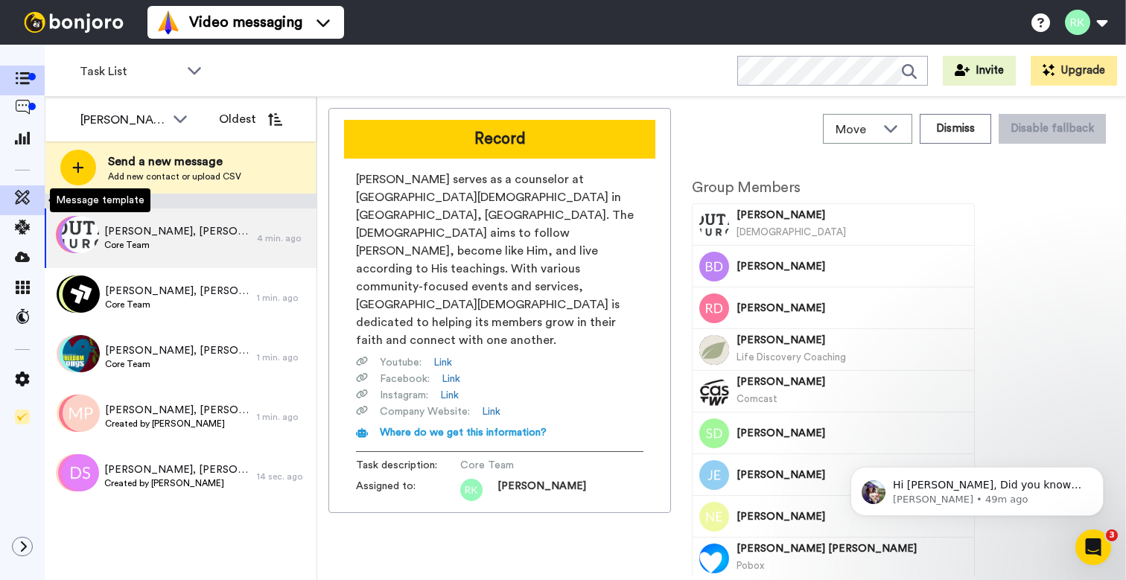
click at [20, 198] on icon at bounding box center [22, 197] width 15 height 15
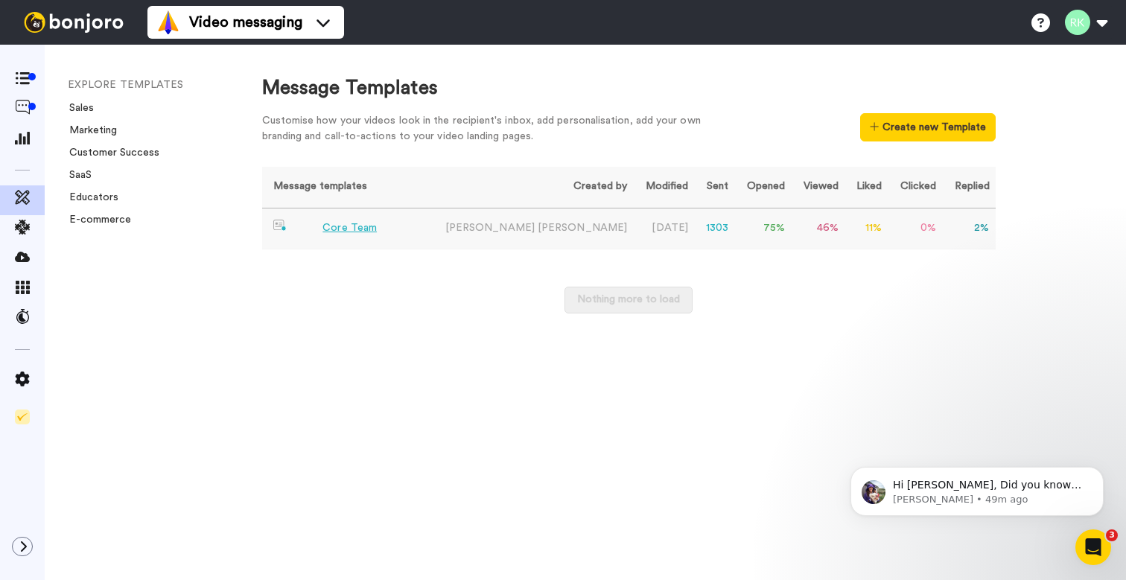
click at [358, 228] on div "Core Team" at bounding box center [349, 228] width 54 height 16
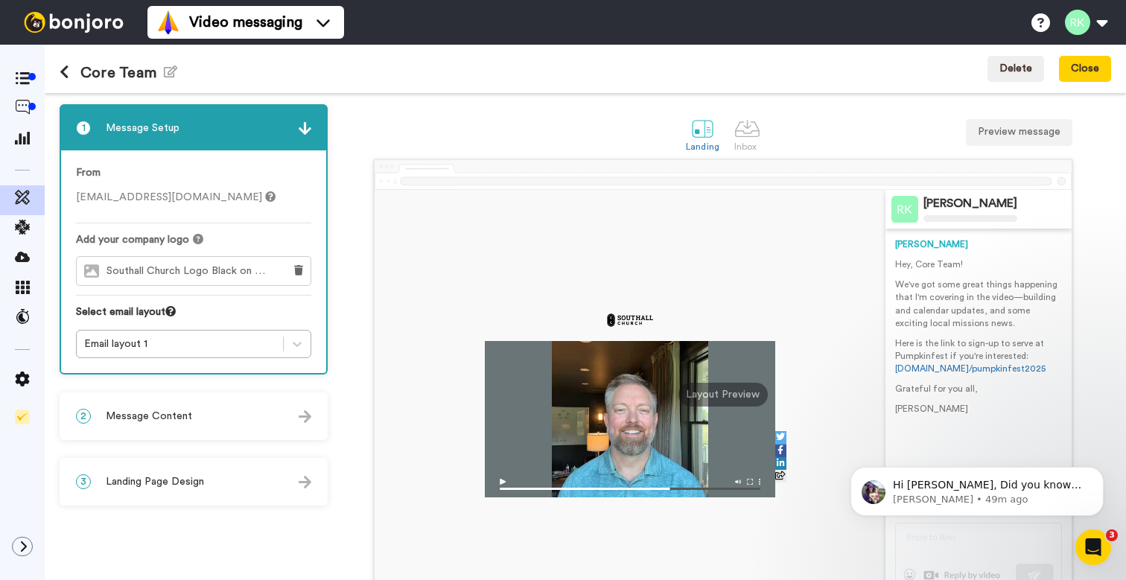
click at [216, 424] on div "2 Message Content" at bounding box center [193, 416] width 265 height 45
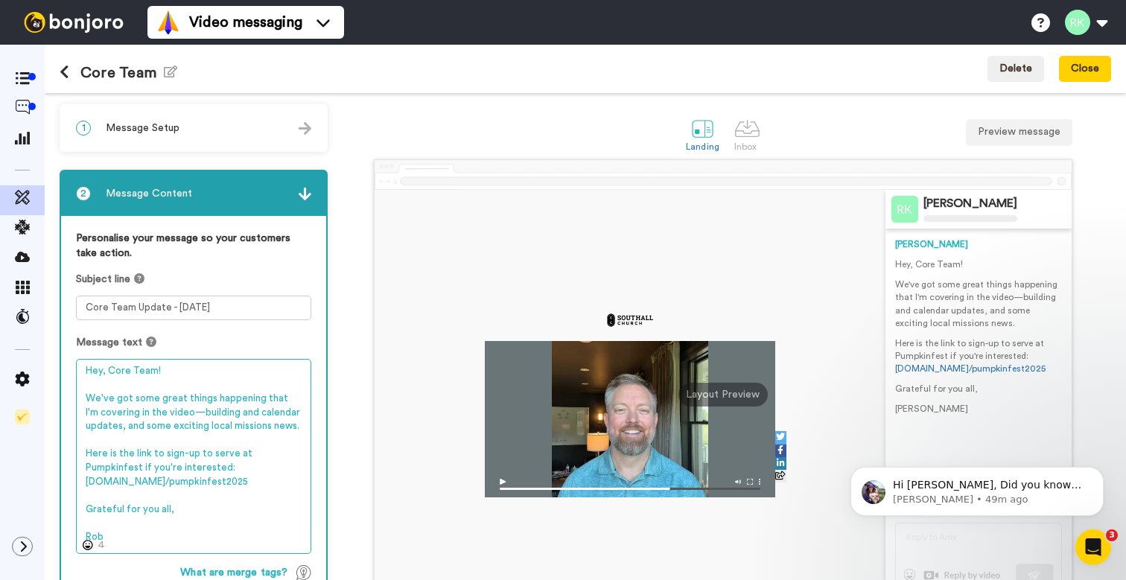
drag, startPoint x: 86, startPoint y: 398, endPoint x: 272, endPoint y: 482, distance: 204.2
click at [272, 482] on textarea "Hey, Core Team! We've got some great things happening that I'm covering in the …" at bounding box center [193, 456] width 235 height 195
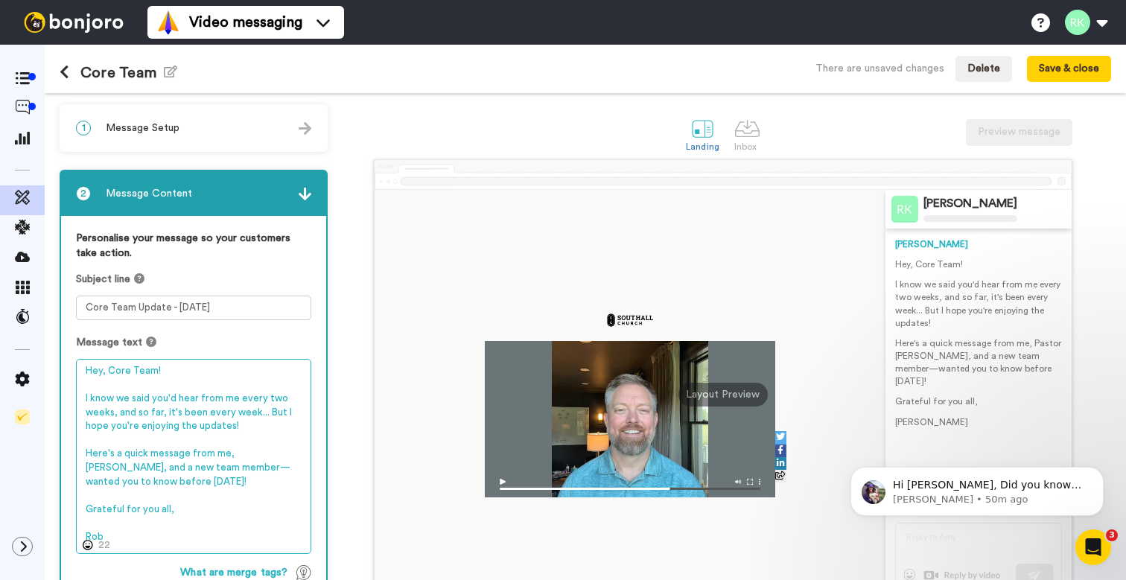
click at [205, 465] on textarea "Hey, Core Team! I know we said you'd hear from me every two weeks, and so far, …" at bounding box center [193, 456] width 235 height 195
click at [221, 479] on textarea "Hey, Core Team! I know we said you'd hear from me every two weeks, and so far, …" at bounding box center [193, 456] width 235 height 195
click at [224, 465] on textarea "Hey, Core Team! I know we said you'd hear from me every two weeks, and so far, …" at bounding box center [193, 456] width 235 height 195
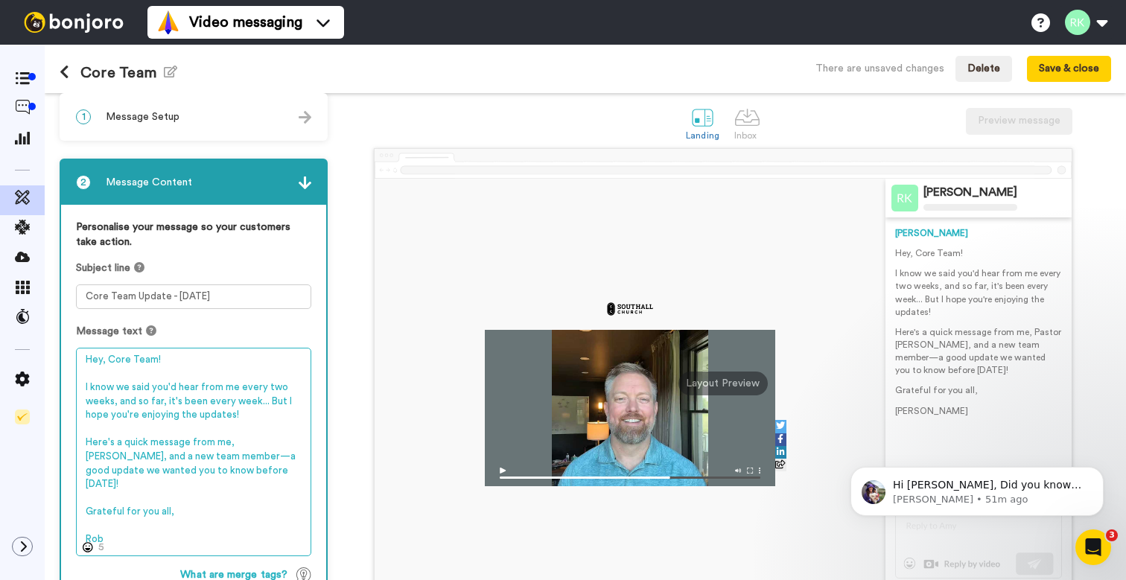
scroll to position [5, 0]
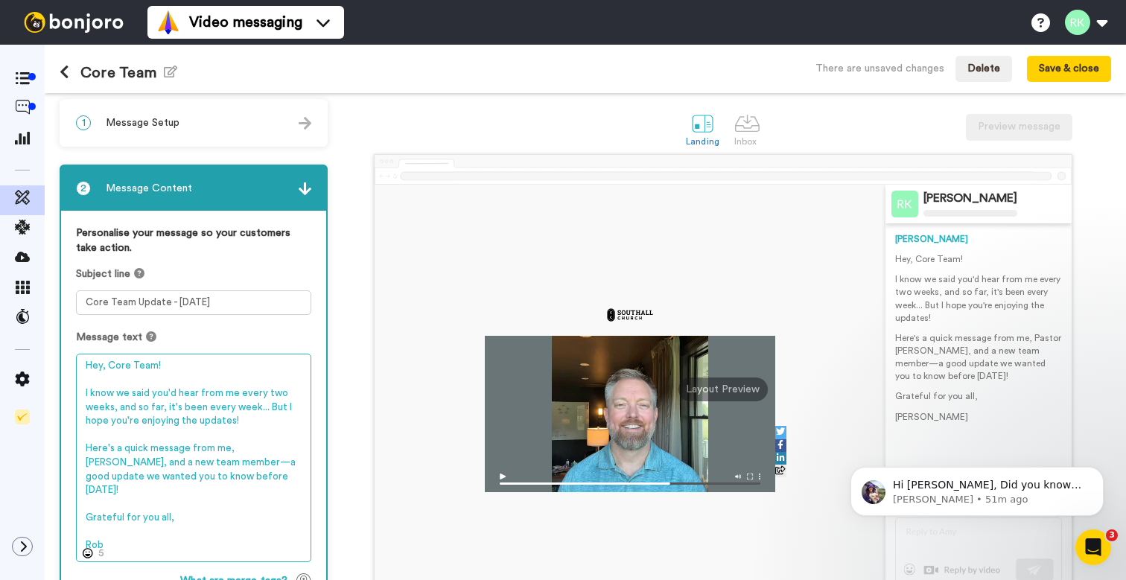
click at [220, 408] on textarea "Hey, Core Team! I know we said you'd hear from me every two weeks, and so far, …" at bounding box center [193, 458] width 235 height 208
click at [211, 513] on textarea "Hey, Core Team! I know we said you'd hear from me every two weeks, and so far, …" at bounding box center [193, 451] width 235 height 195
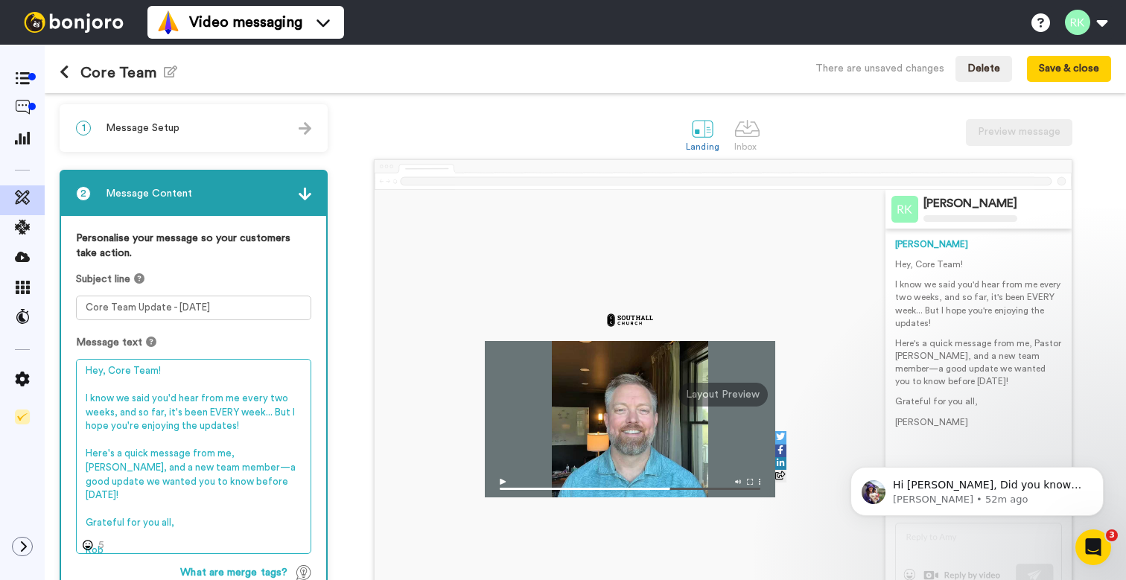
scroll to position [0, 0]
type textarea "Hey, Core Team! I know we said you'd hear from me every two weeks, and so far, …"
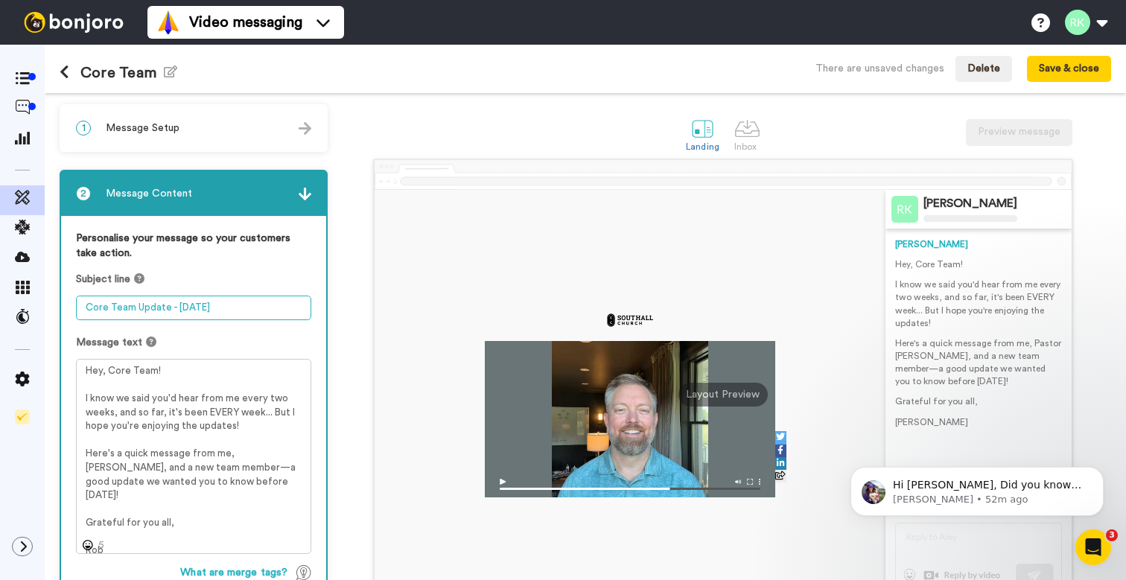
click at [192, 310] on textarea "Core Team Update - 10/2/2025" at bounding box center [193, 308] width 235 height 25
type textarea "Core Team Update - 10/7/2025"
click at [289, 337] on div "Message text" at bounding box center [193, 342] width 235 height 15
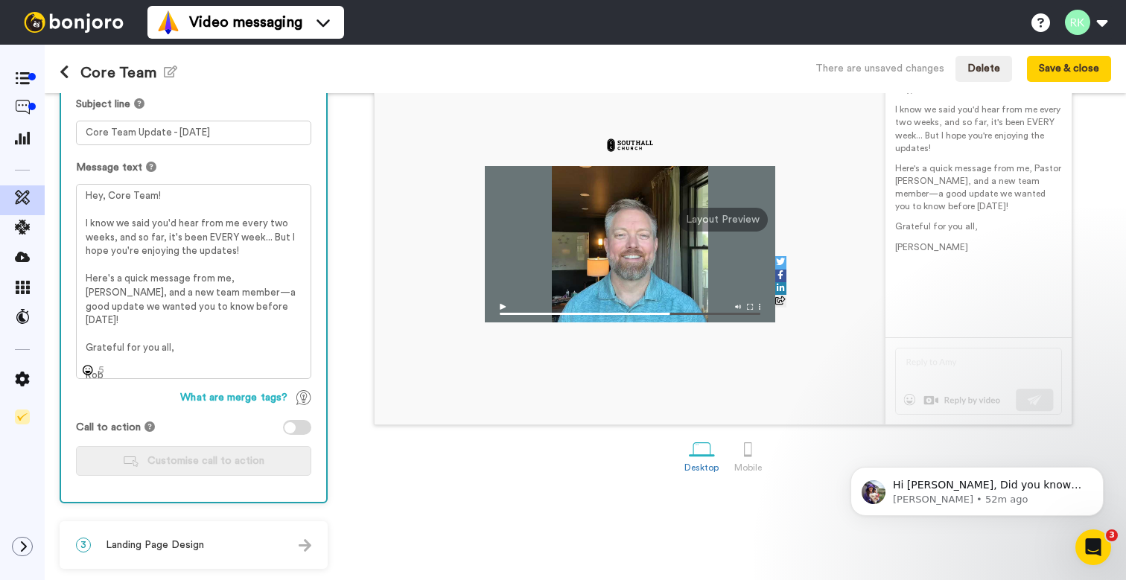
scroll to position [175, 0]
click at [302, 546] on img at bounding box center [305, 545] width 13 height 13
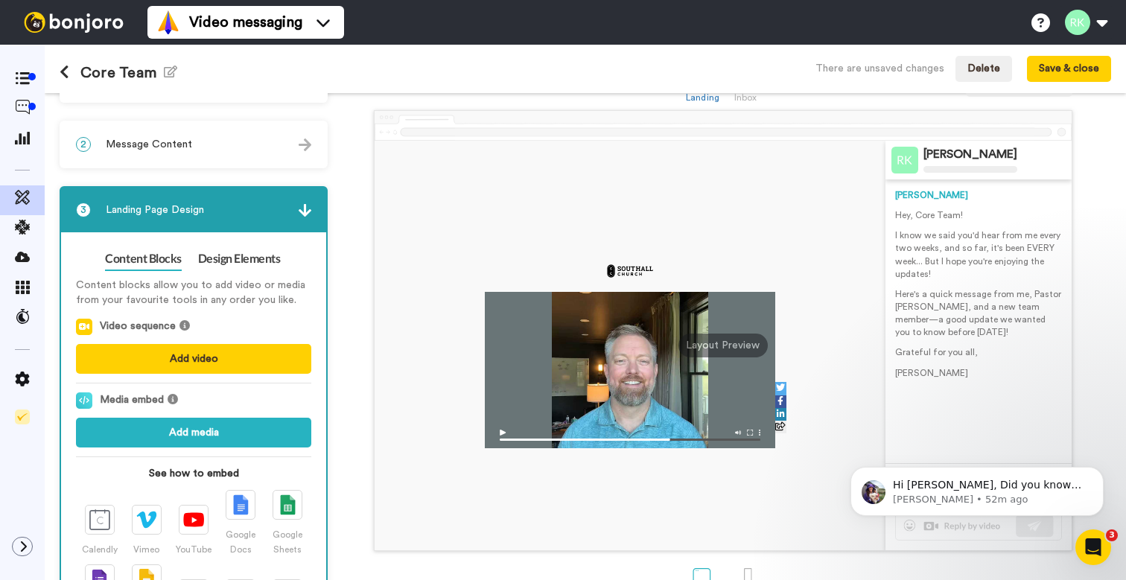
scroll to position [0, 0]
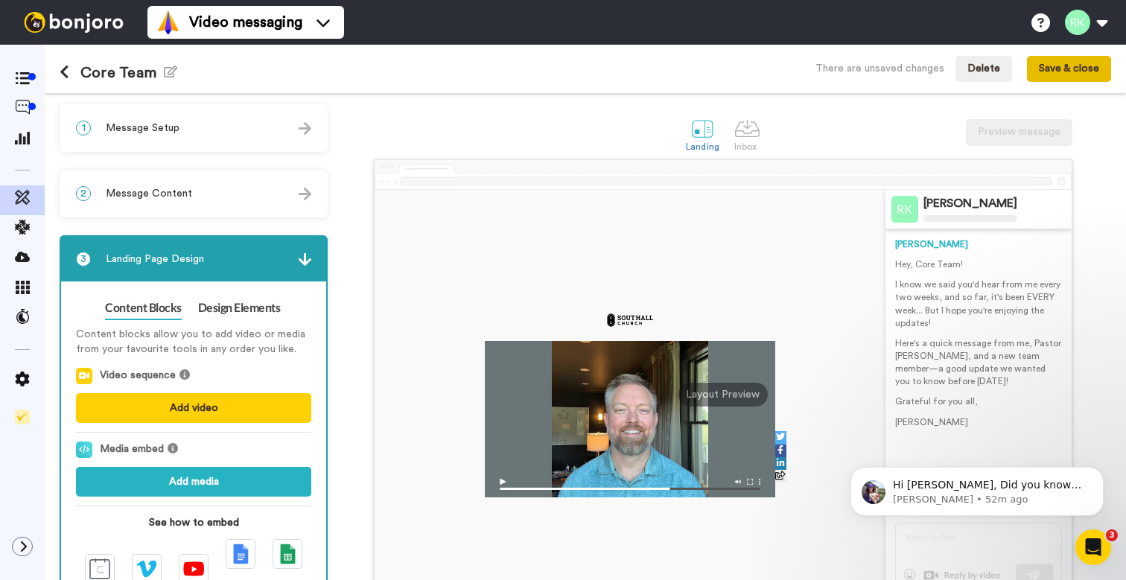
click at [1074, 72] on button "Save & close" at bounding box center [1069, 69] width 84 height 27
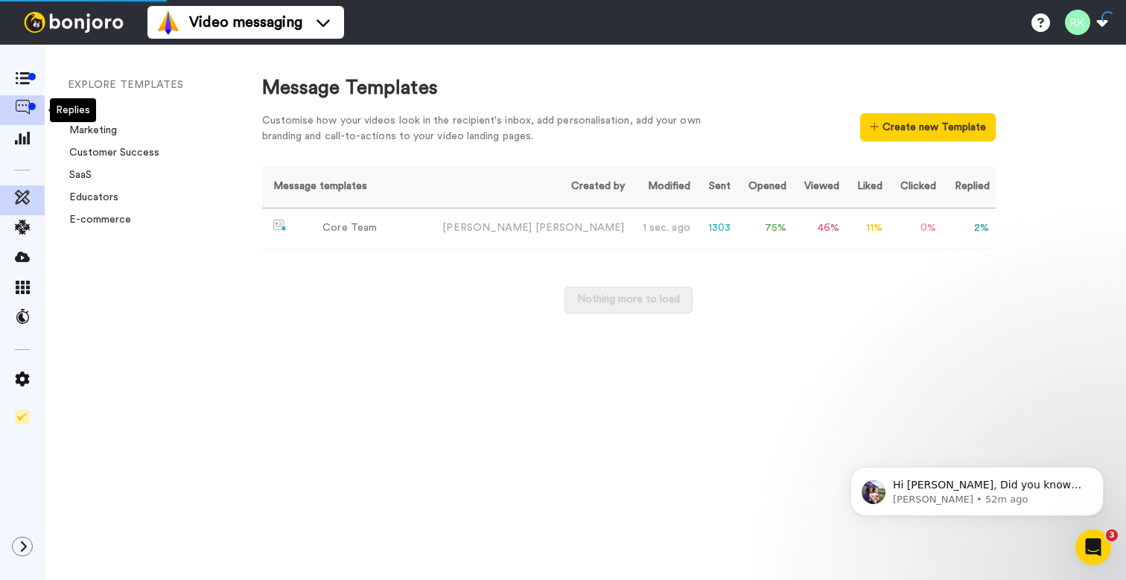
click at [25, 106] on icon at bounding box center [22, 107] width 15 height 15
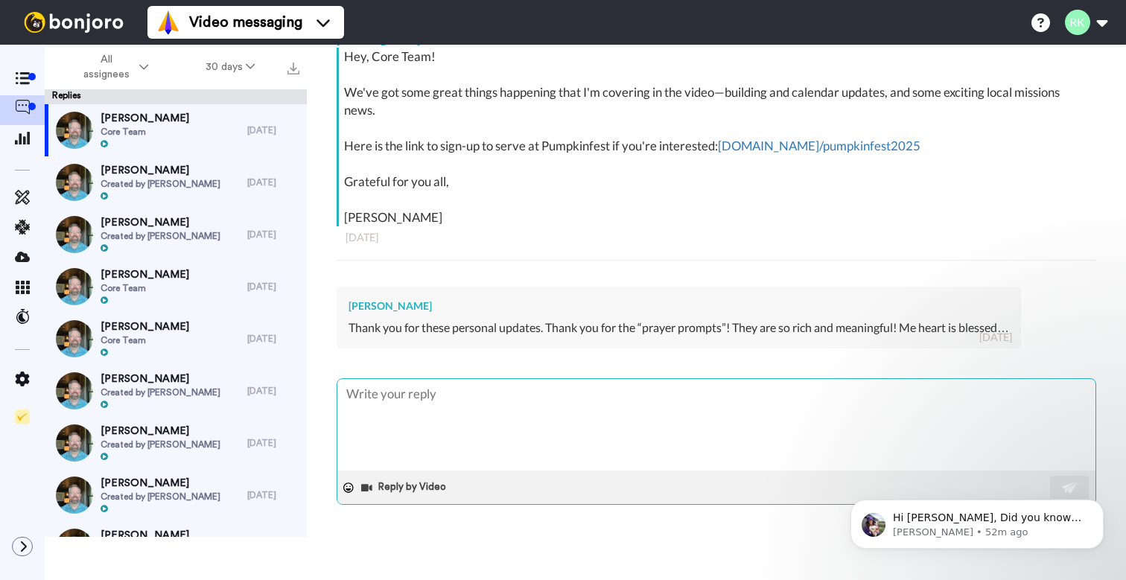
scroll to position [270, 0]
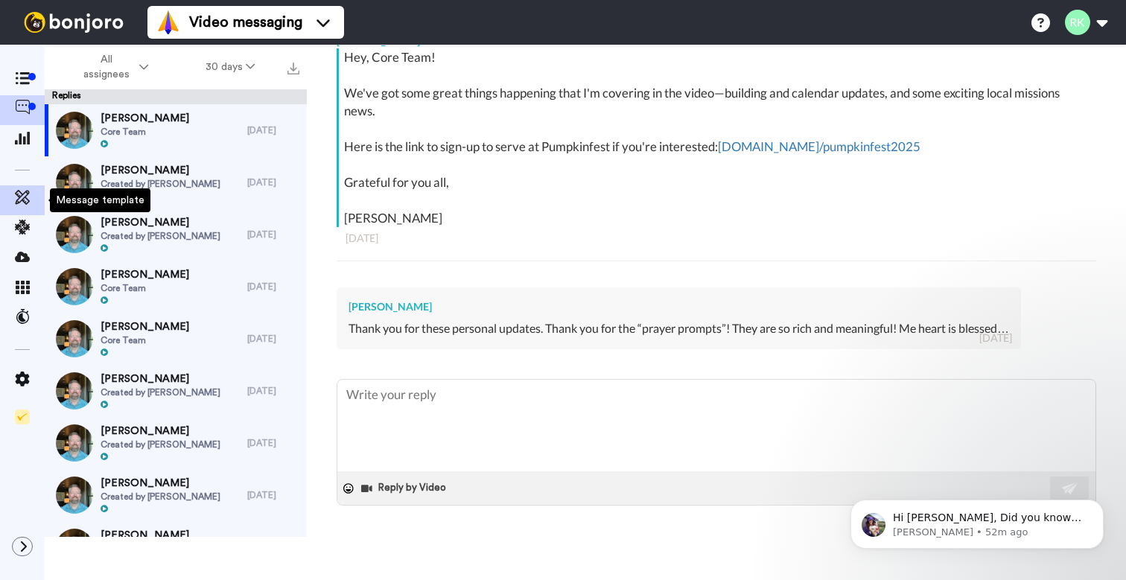
click at [25, 194] on icon at bounding box center [22, 197] width 15 height 15
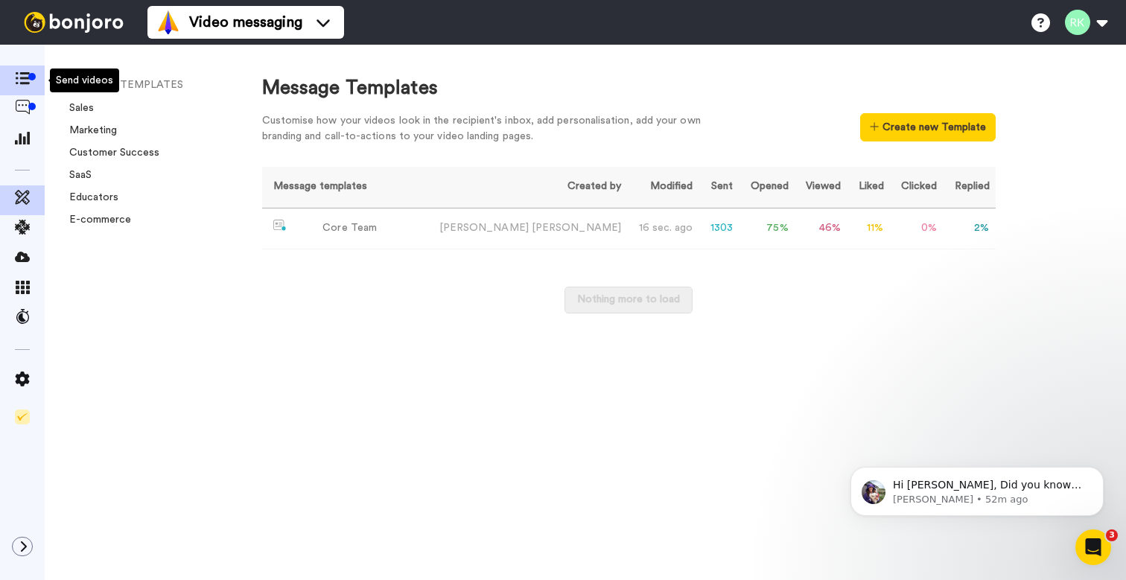
click at [25, 74] on icon at bounding box center [22, 78] width 15 height 13
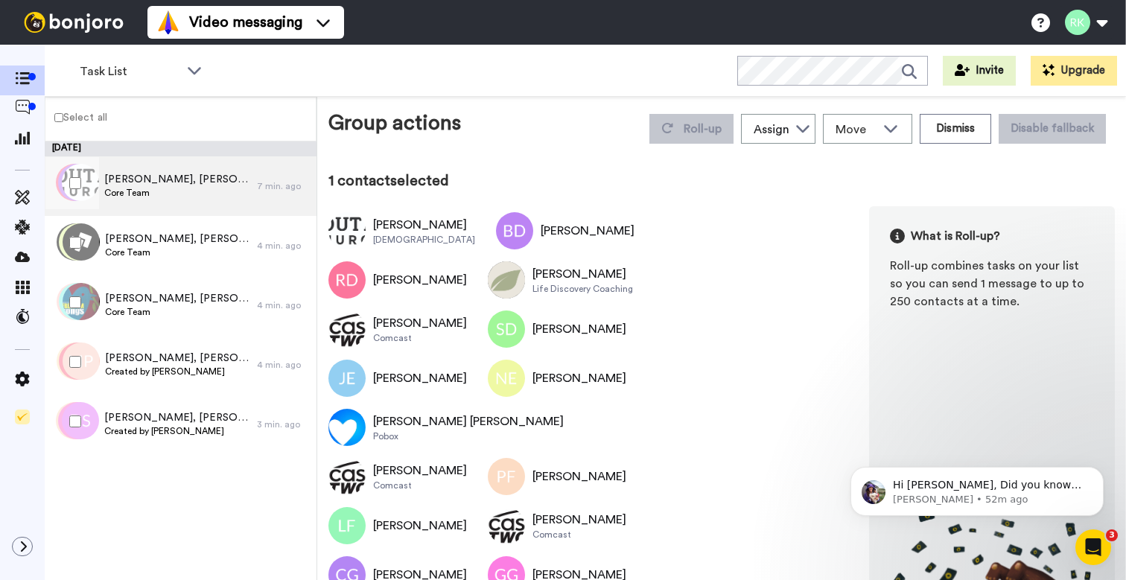
click at [208, 195] on span "Core Team" at bounding box center [176, 193] width 145 height 12
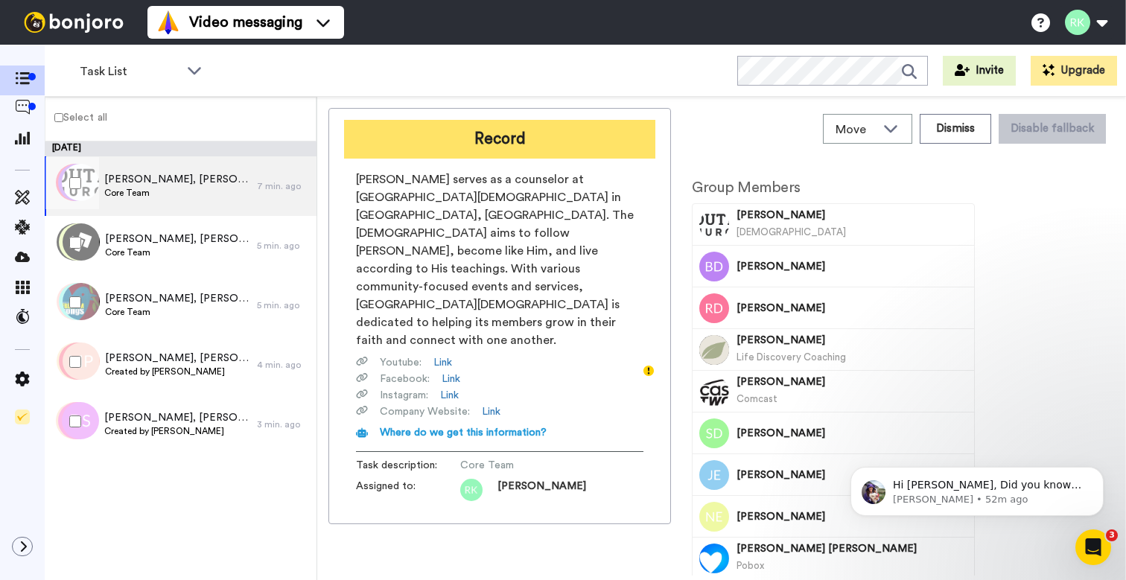
click at [514, 148] on button "Record" at bounding box center [499, 139] width 311 height 39
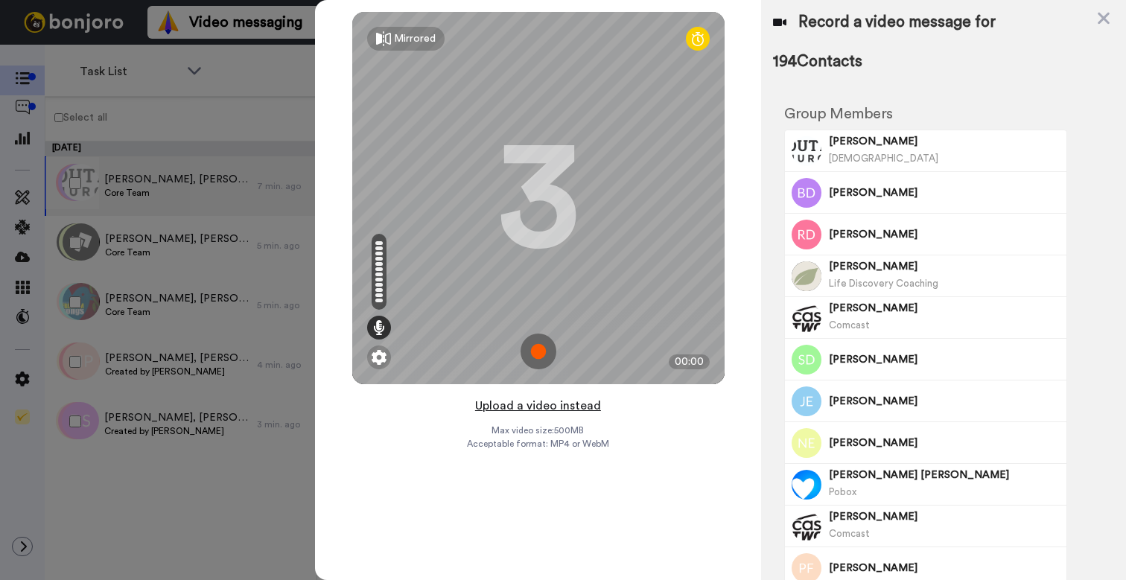
click at [575, 409] on button "Upload a video instead" at bounding box center [537, 405] width 135 height 19
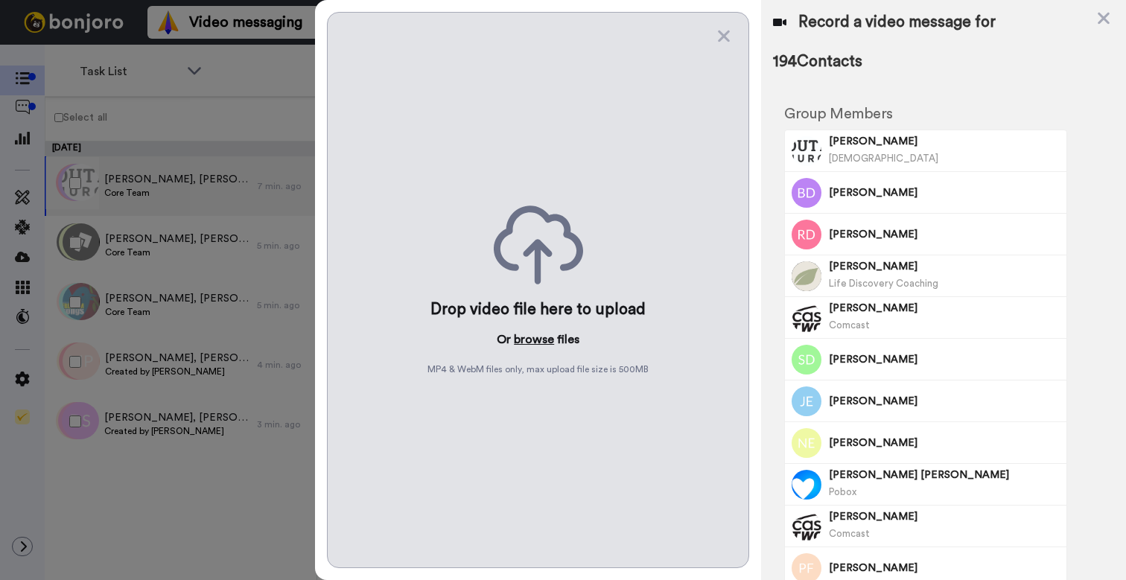
click at [536, 340] on button "browse" at bounding box center [534, 340] width 40 height 18
click at [535, 342] on button "browse" at bounding box center [534, 340] width 40 height 18
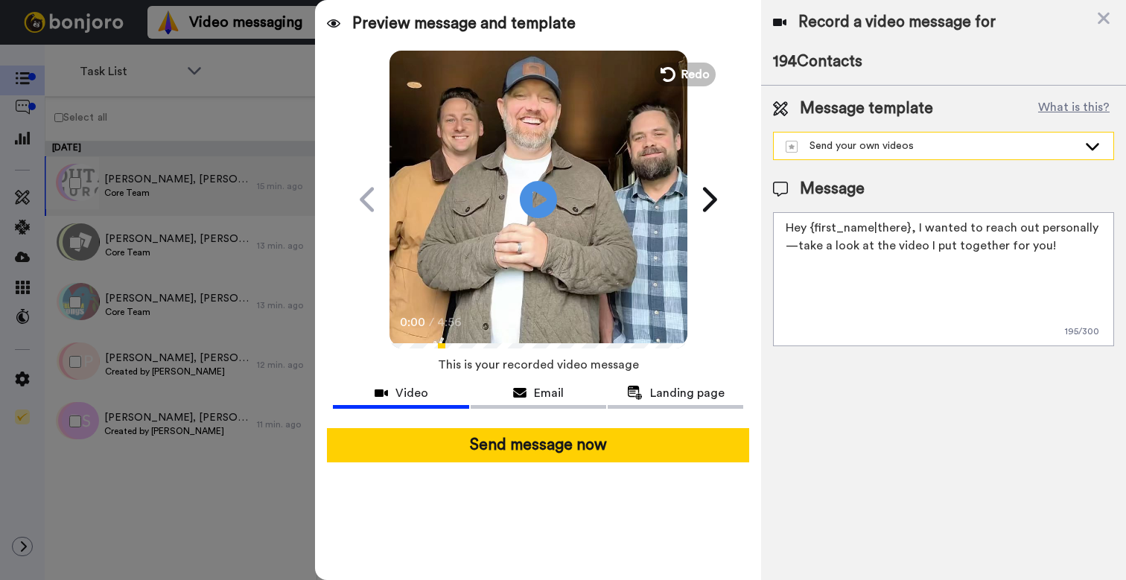
click at [940, 150] on div "Send your own videos" at bounding box center [931, 145] width 292 height 15
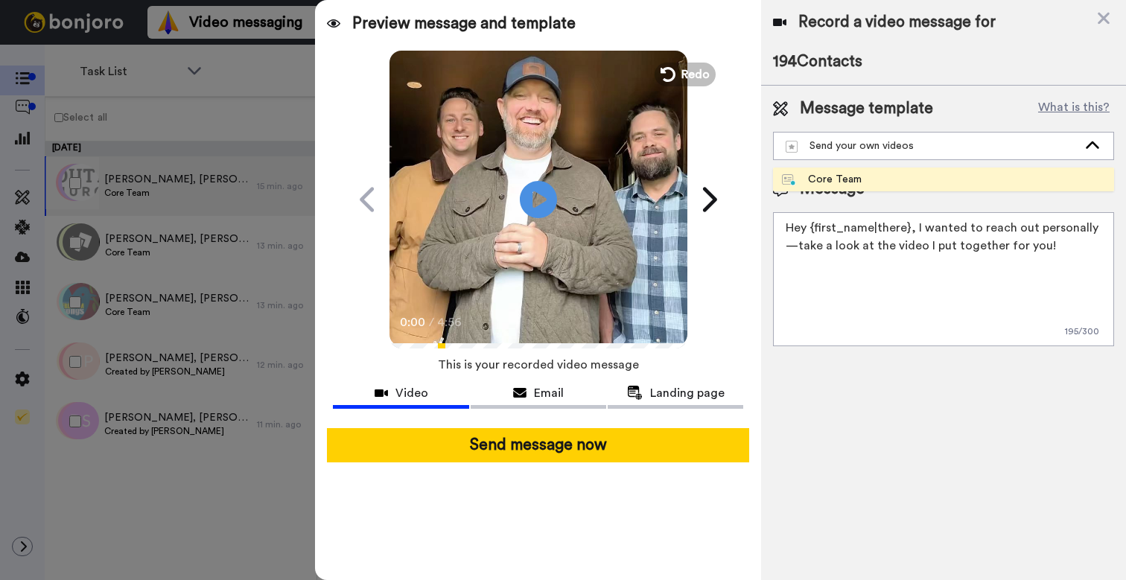
click at [904, 184] on li "Core Team" at bounding box center [943, 179] width 341 height 24
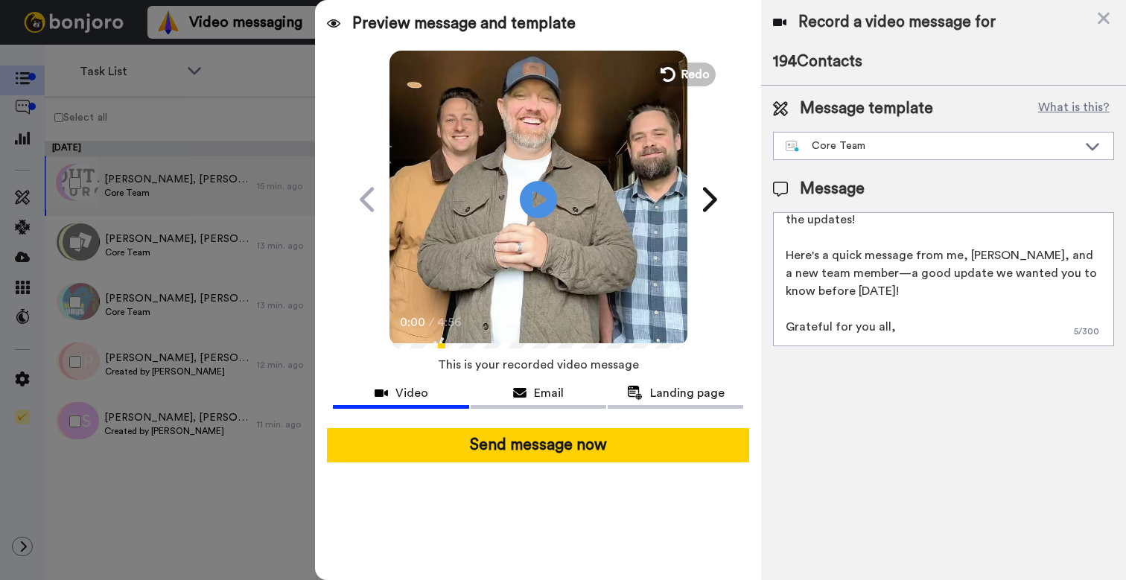
scroll to position [77, 0]
drag, startPoint x: 959, startPoint y: 262, endPoint x: 860, endPoint y: 283, distance: 101.2
click at [860, 283] on textarea "Hey, Core Team! I know we said you'd hear from me every two weeks, and so far, …" at bounding box center [943, 279] width 341 height 134
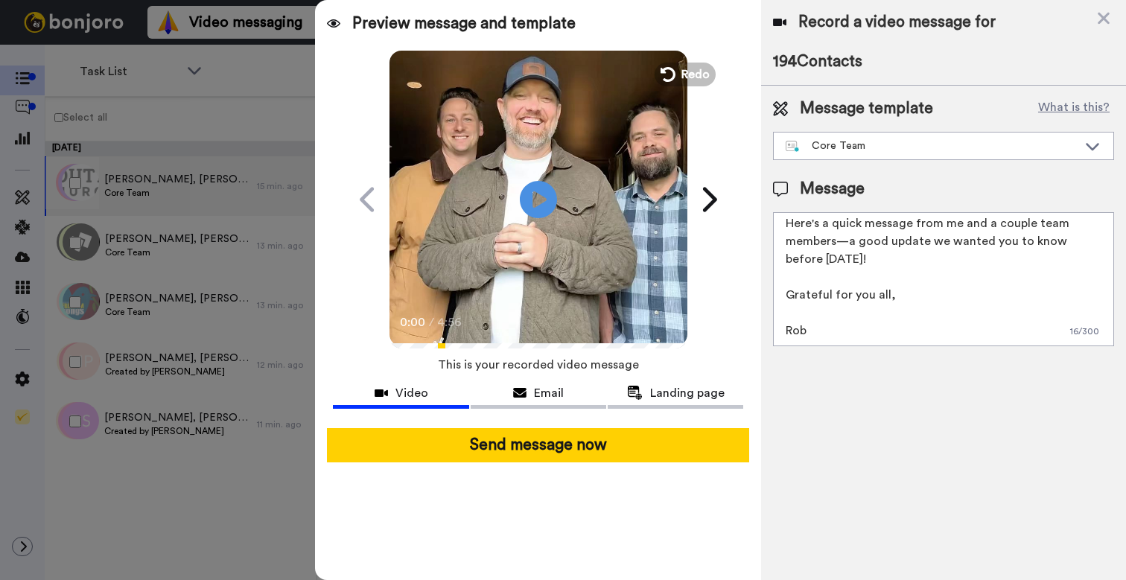
scroll to position [112, 0]
type textarea "Hey, Core Team! I know we said you'd hear from me every two weeks, and so far, …"
click at [379, 345] on div "Play/Pause 0:00 / 4:56" at bounding box center [538, 200] width 372 height 298
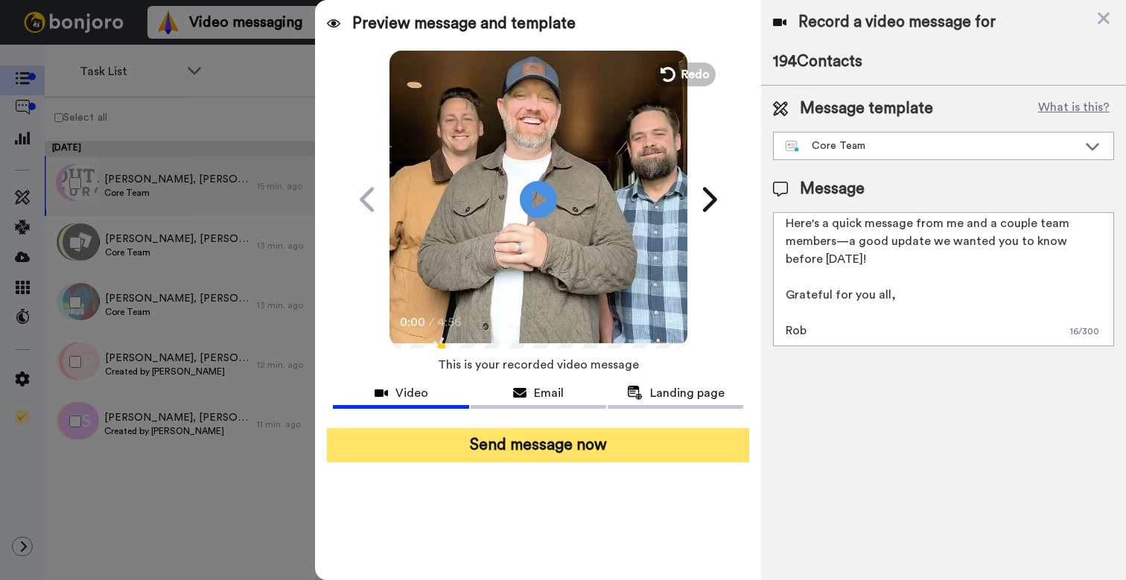
click at [549, 447] on button "Send message now" at bounding box center [538, 445] width 422 height 34
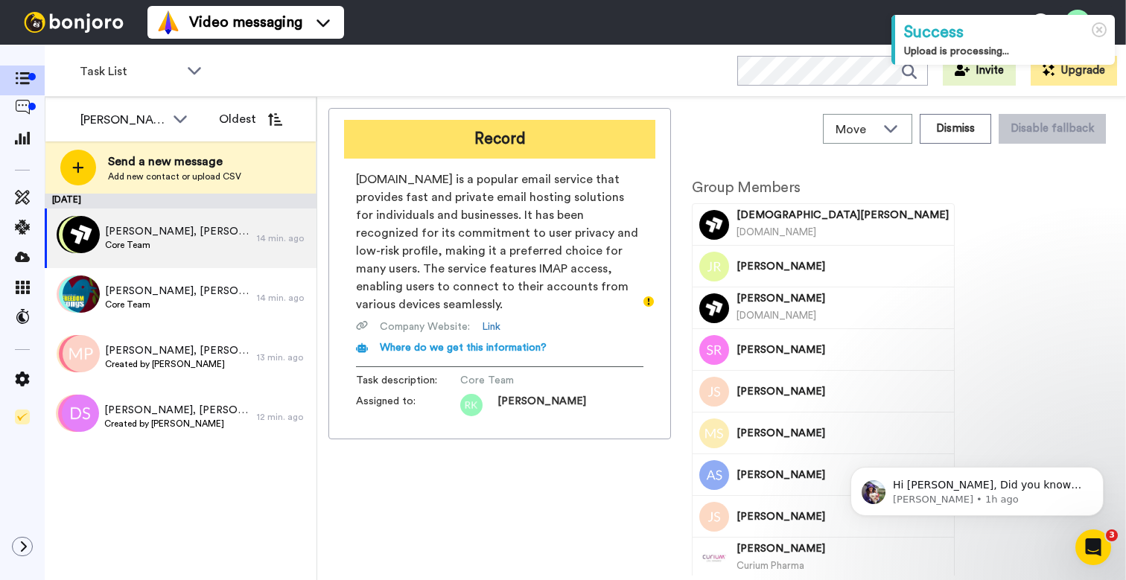
click at [497, 136] on button "Record" at bounding box center [499, 139] width 311 height 39
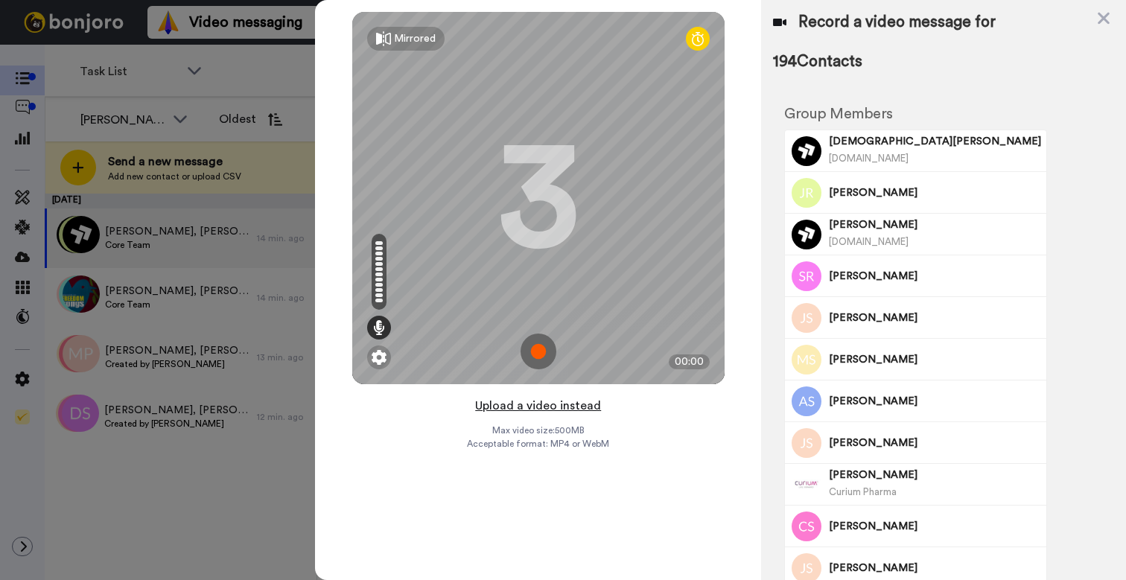
click at [543, 409] on button "Upload a video instead" at bounding box center [537, 405] width 135 height 19
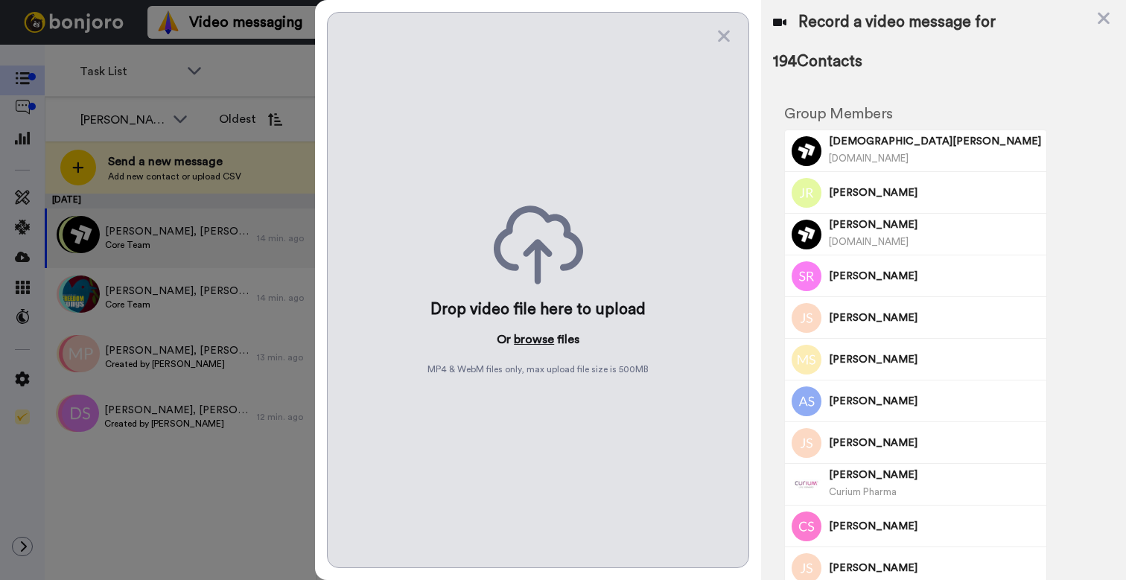
click at [529, 338] on button "browse" at bounding box center [534, 340] width 40 height 18
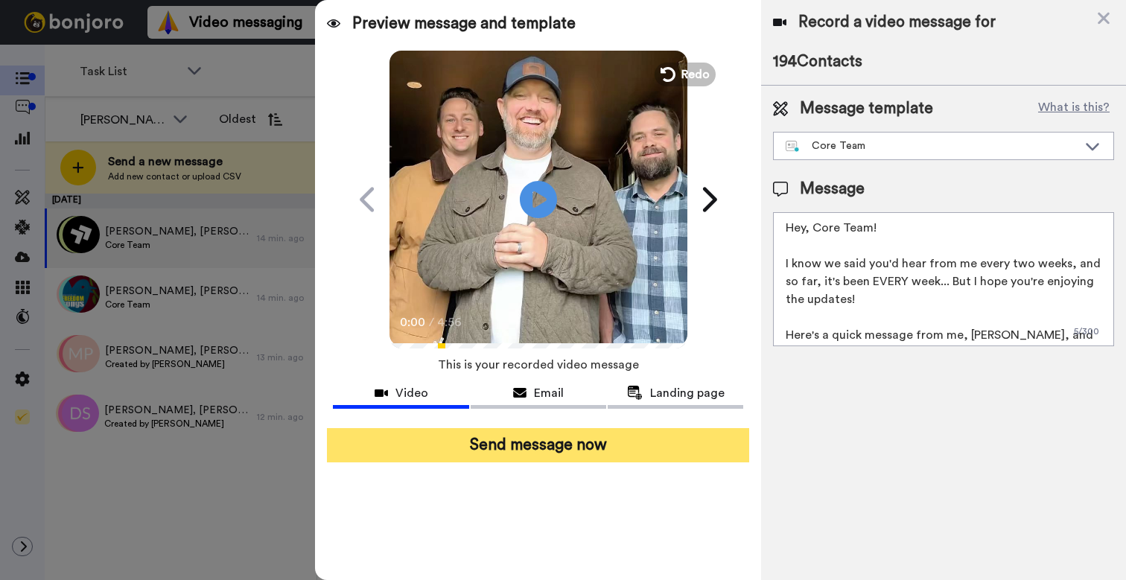
click at [544, 449] on button "Send message now" at bounding box center [538, 445] width 422 height 34
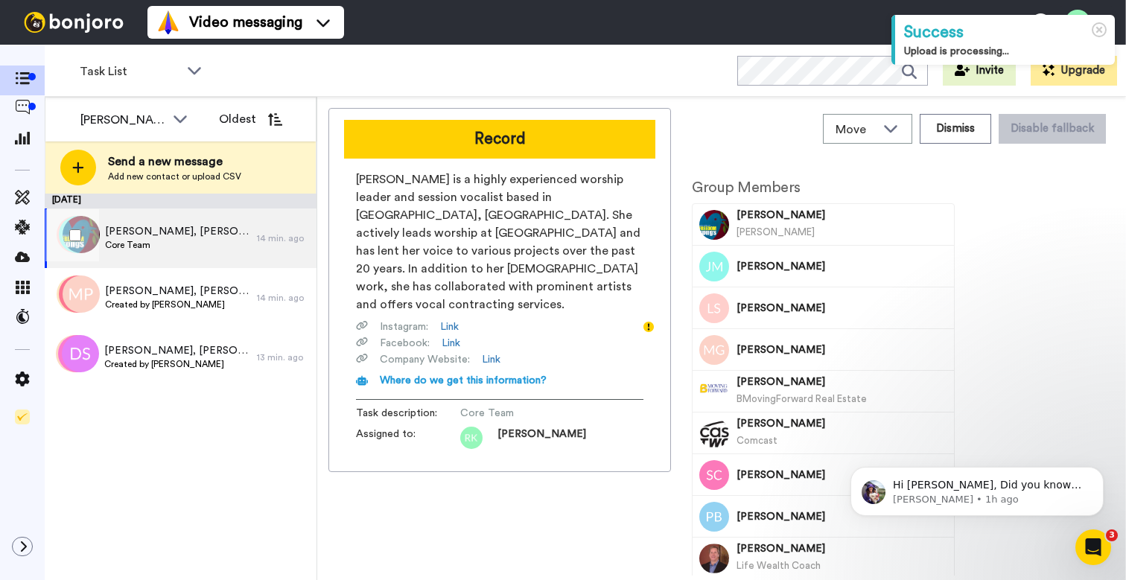
click at [199, 240] on span "Core Team" at bounding box center [177, 245] width 144 height 12
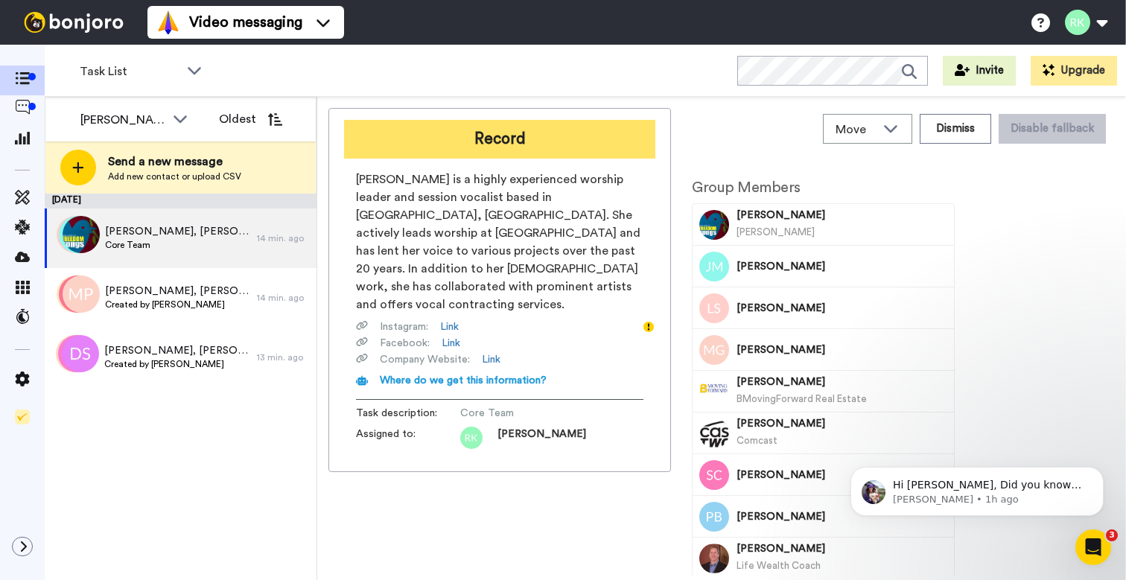
click at [494, 147] on button "Record" at bounding box center [499, 139] width 311 height 39
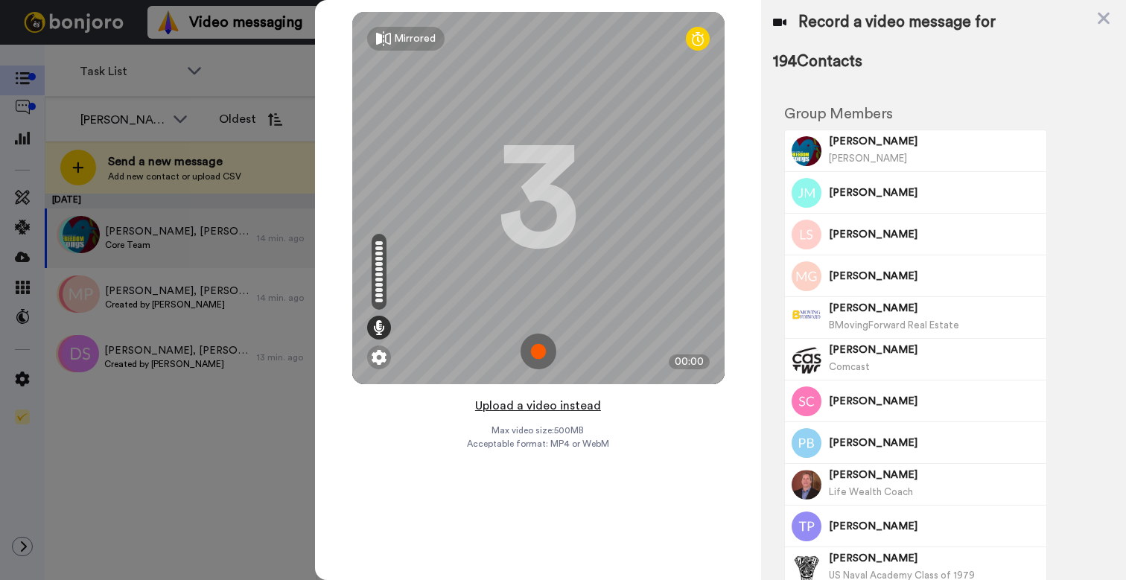
click at [539, 409] on button "Upload a video instead" at bounding box center [537, 405] width 135 height 19
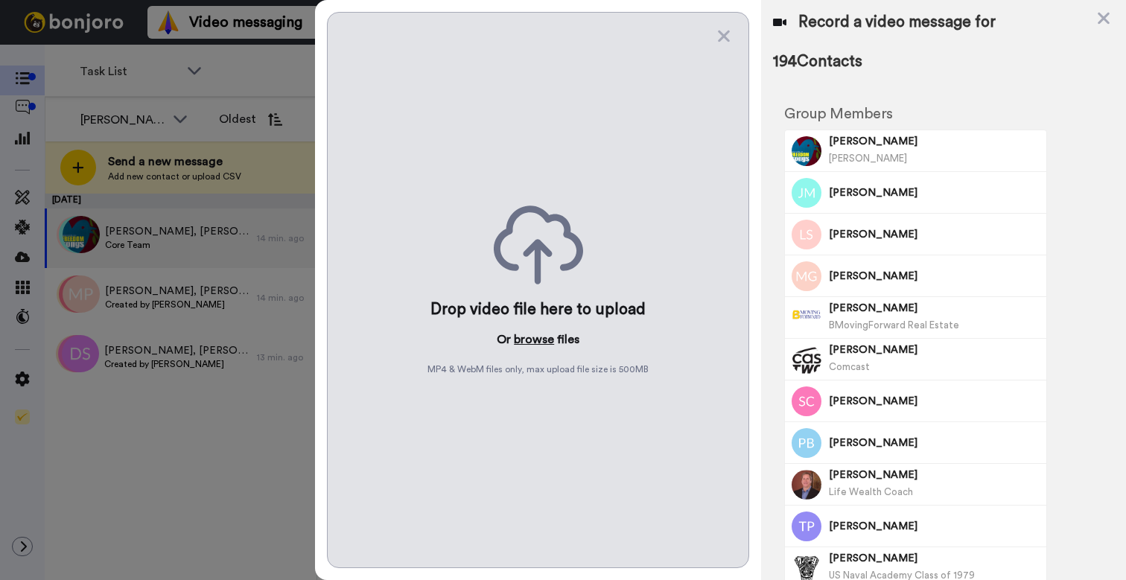
click at [535, 338] on button "browse" at bounding box center [534, 340] width 40 height 18
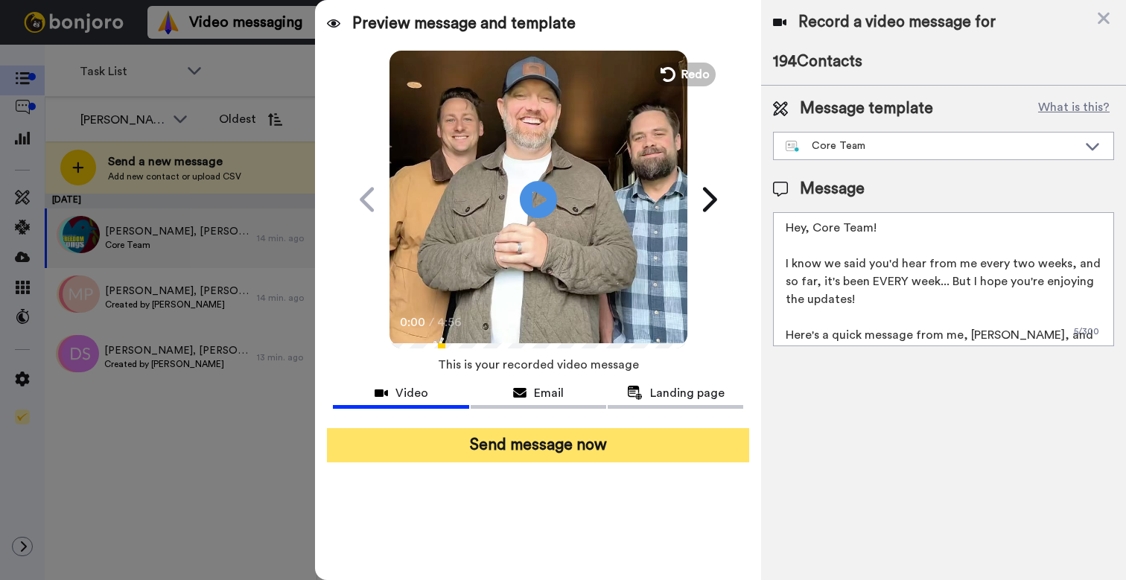
click at [544, 447] on button "Send message now" at bounding box center [538, 445] width 422 height 34
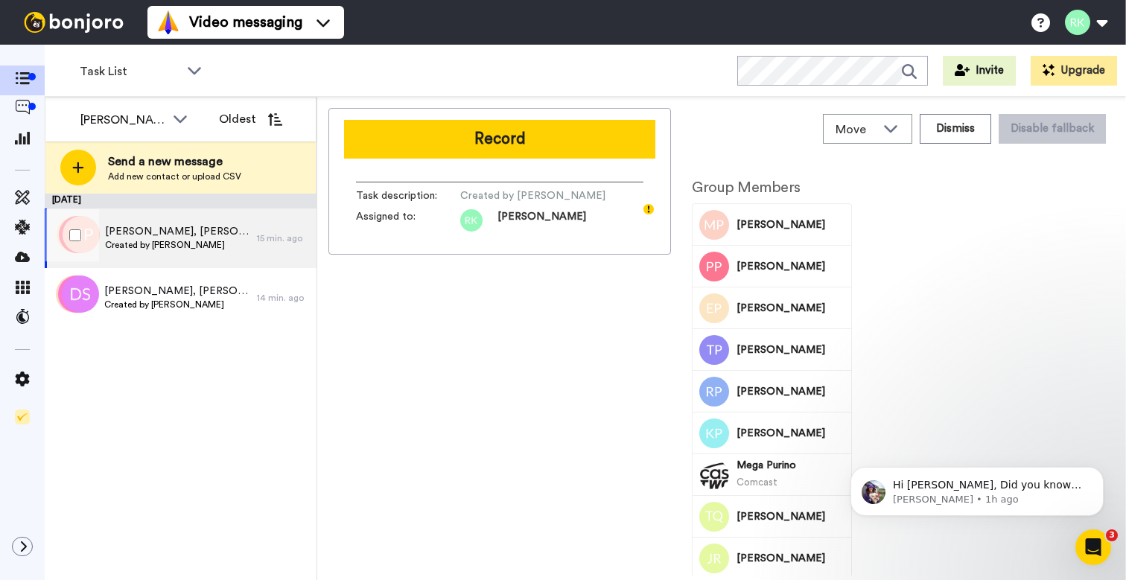
click at [191, 234] on span "[PERSON_NAME], [PERSON_NAME] & 59 others" at bounding box center [177, 231] width 144 height 15
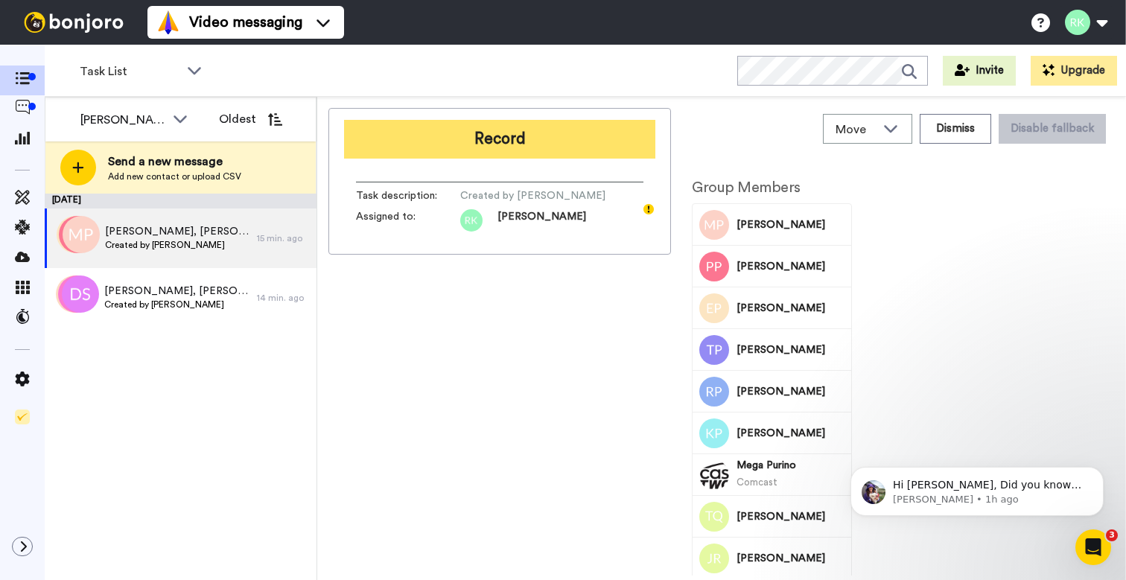
click at [508, 147] on button "Record" at bounding box center [499, 139] width 311 height 39
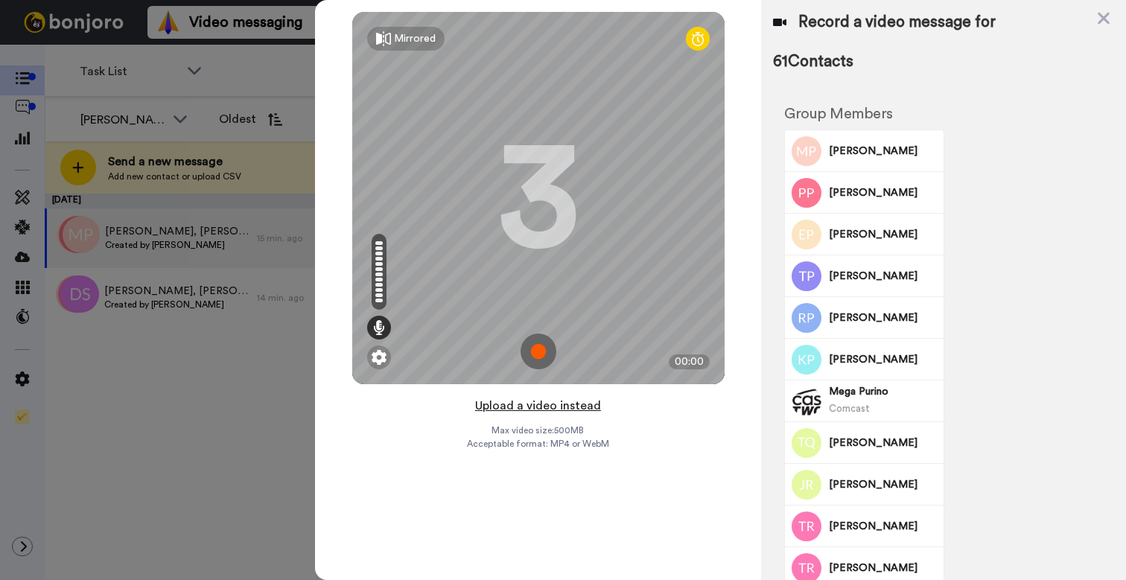
click at [539, 409] on button "Upload a video instead" at bounding box center [537, 405] width 135 height 19
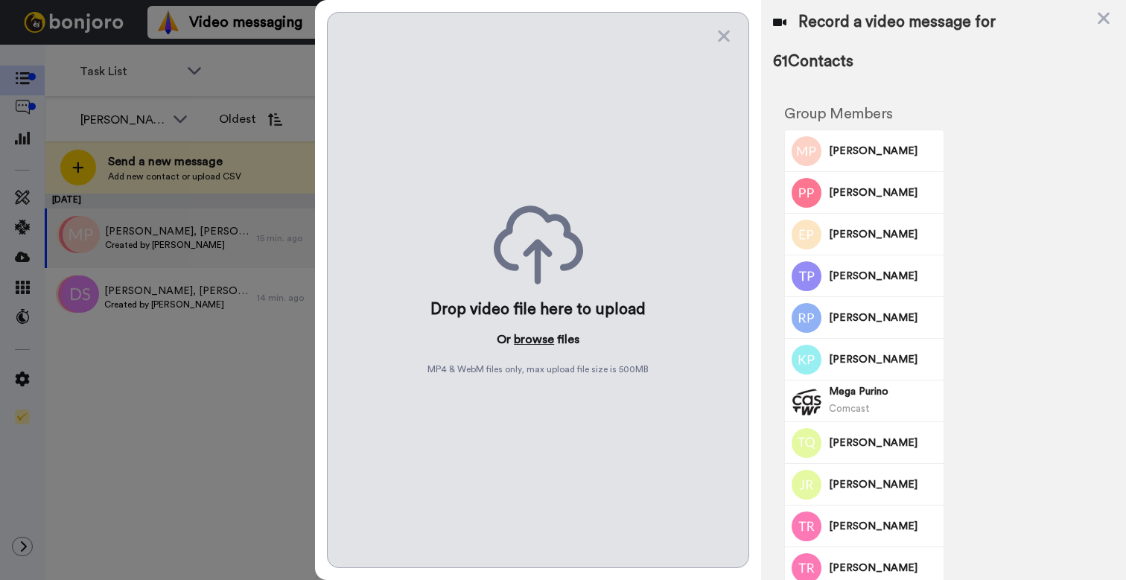
click at [529, 336] on button "browse" at bounding box center [534, 340] width 40 height 18
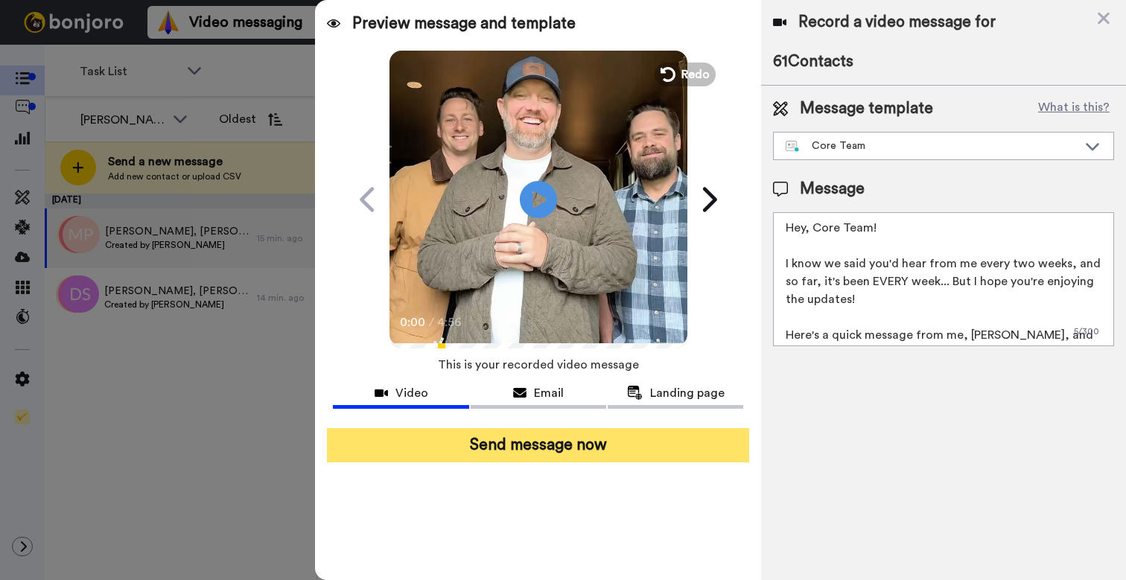
click at [546, 448] on button "Send message now" at bounding box center [538, 445] width 422 height 34
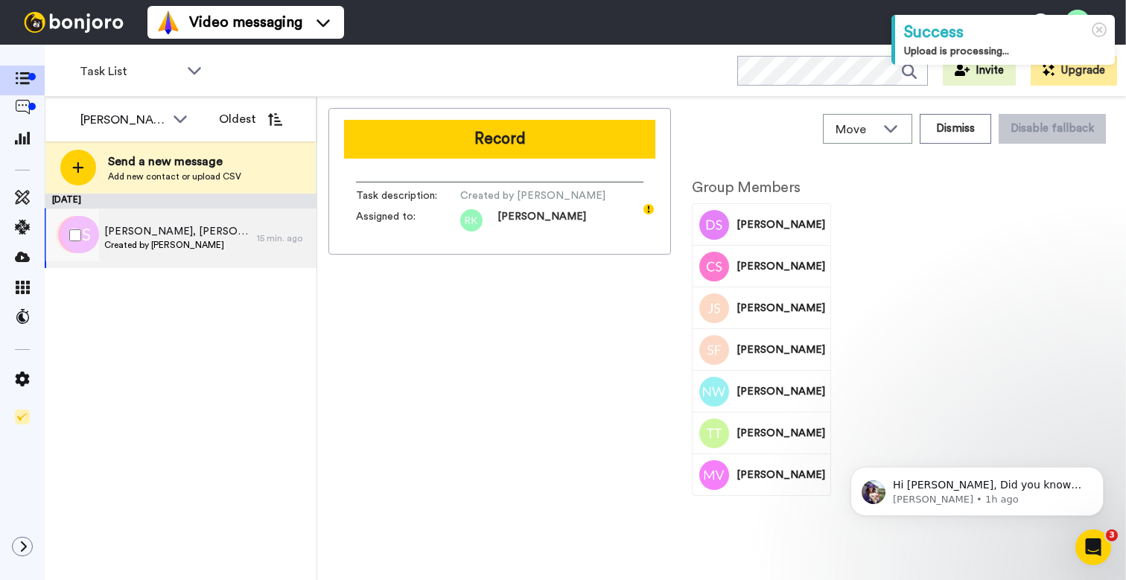
click at [219, 240] on span "Created by [PERSON_NAME]" at bounding box center [176, 245] width 145 height 12
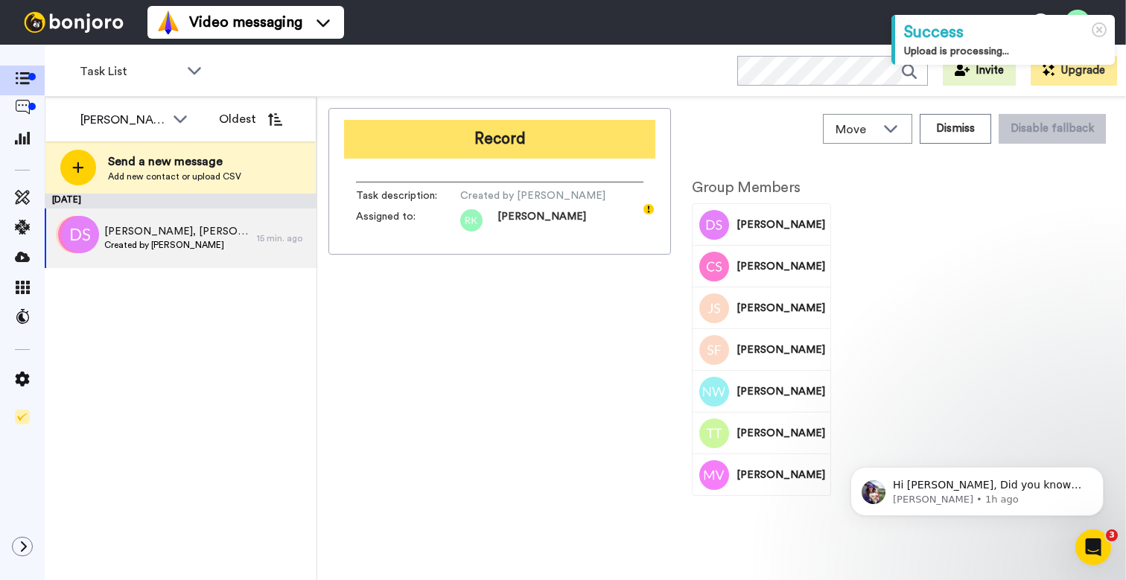
click at [488, 151] on button "Record" at bounding box center [499, 139] width 311 height 39
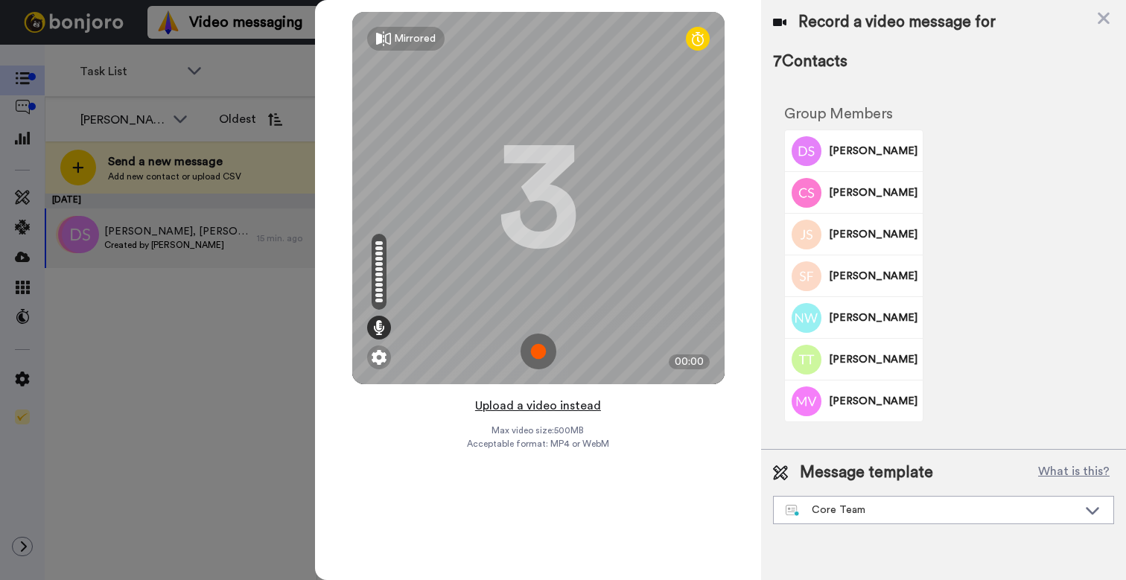
click at [542, 409] on button "Upload a video instead" at bounding box center [537, 405] width 135 height 19
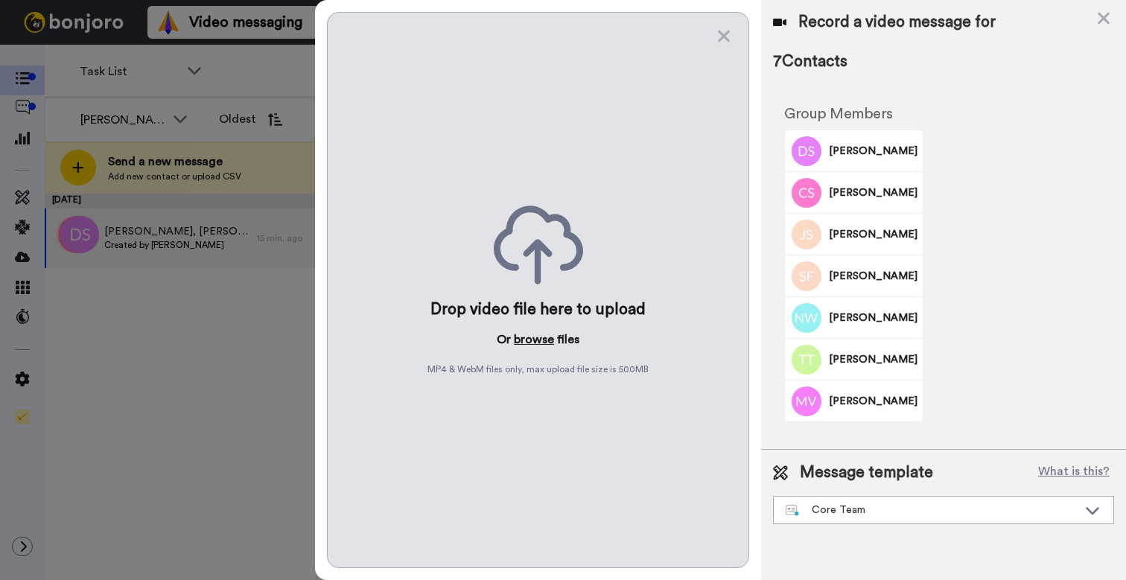
click at [536, 342] on button "browse" at bounding box center [534, 340] width 40 height 18
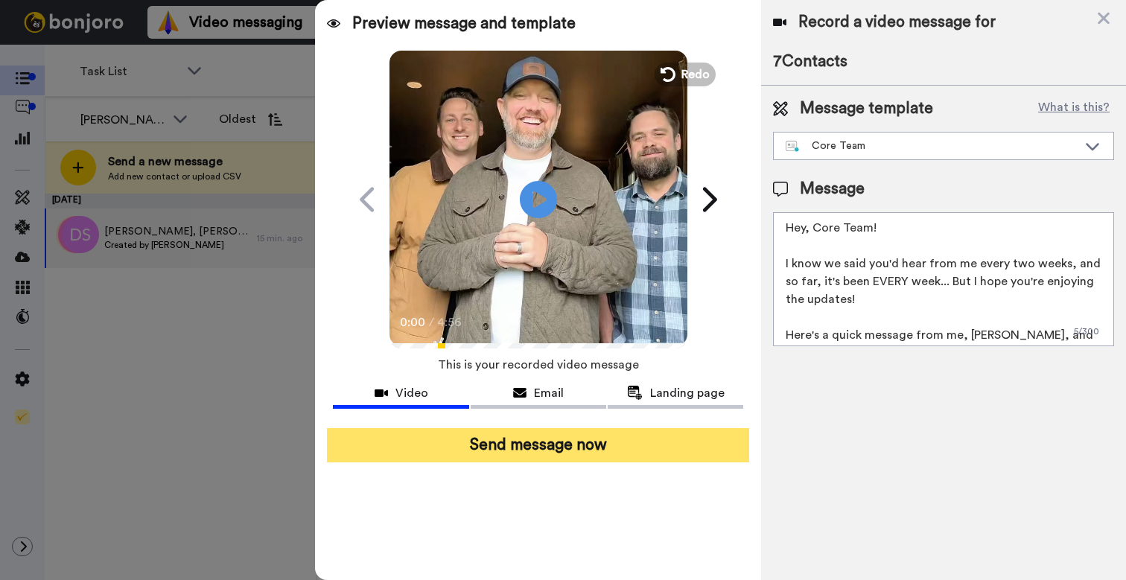
click at [561, 448] on button "Send message now" at bounding box center [538, 445] width 422 height 34
